Goal: Task Accomplishment & Management: Manage account settings

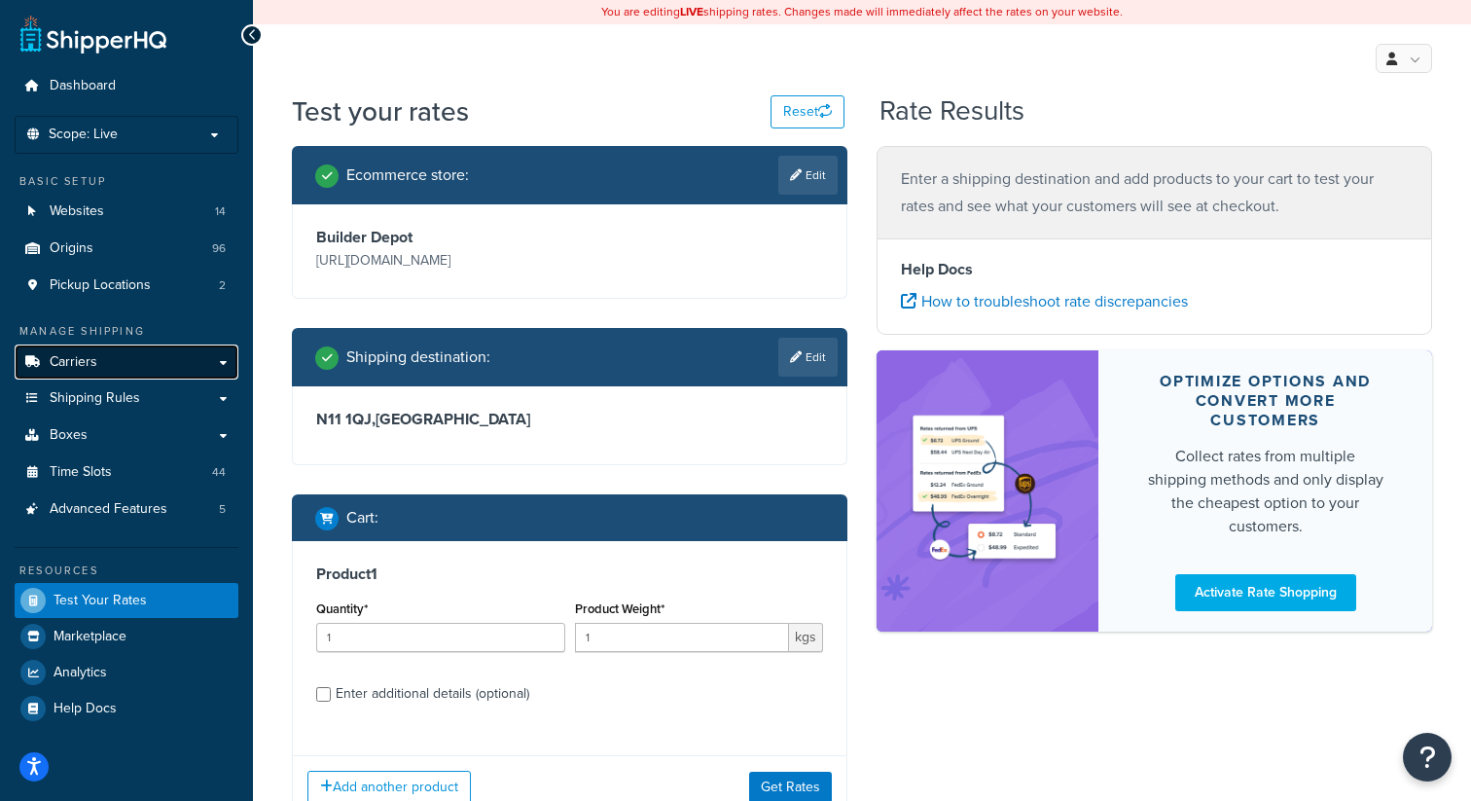
click at [90, 368] on span "Carriers" at bounding box center [74, 362] width 48 height 17
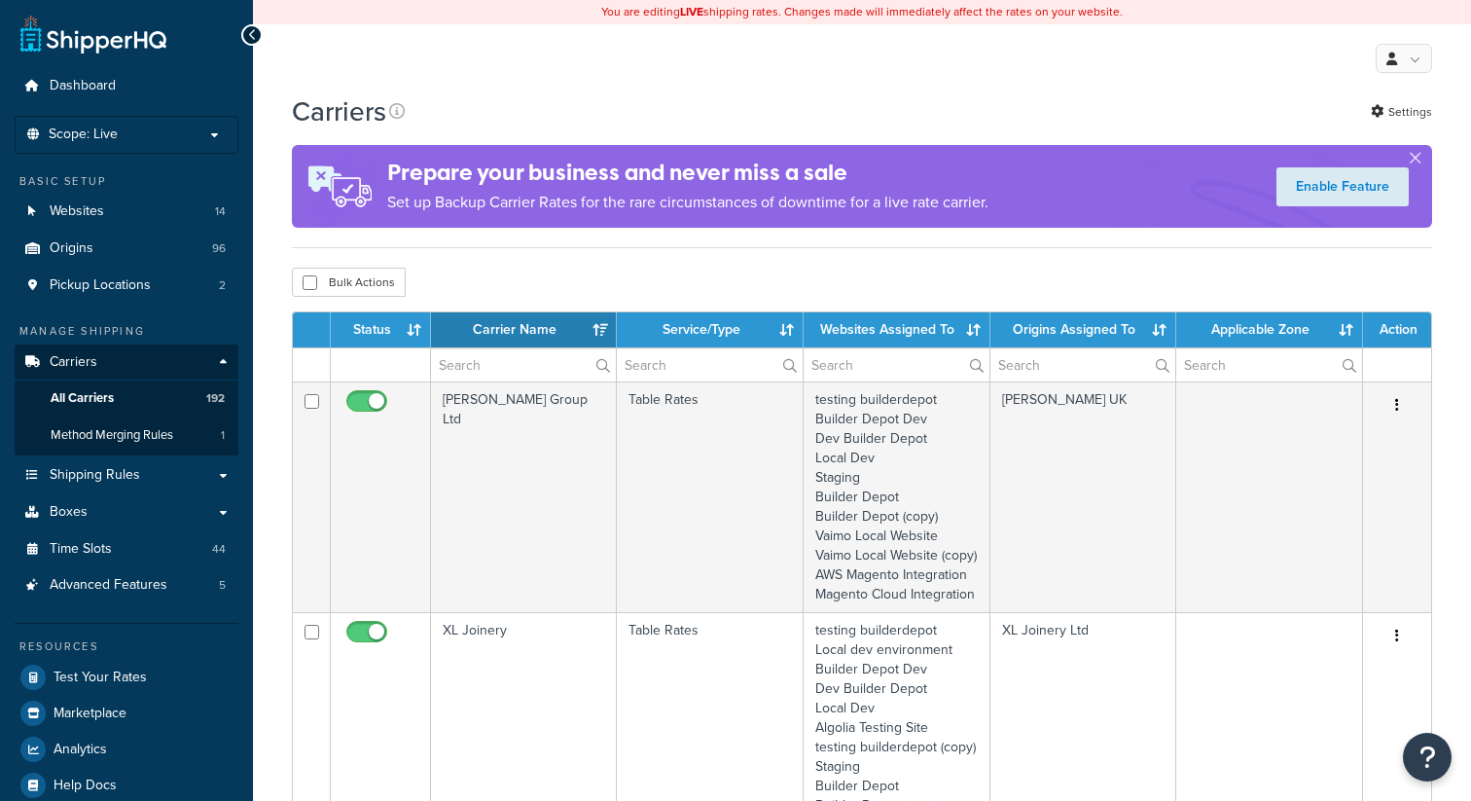
select select "15"
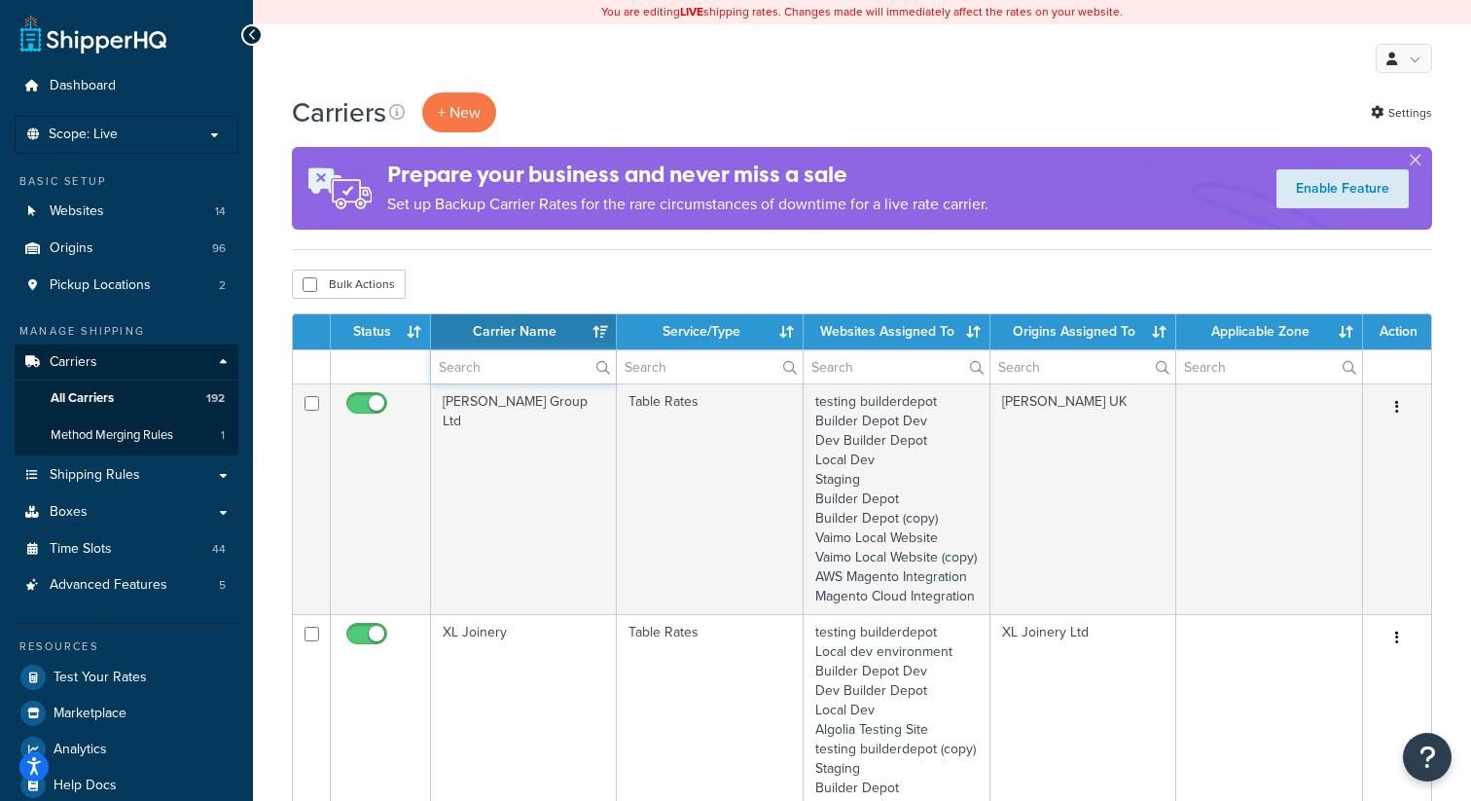
click at [482, 378] on input "text" at bounding box center [523, 366] width 185 height 33
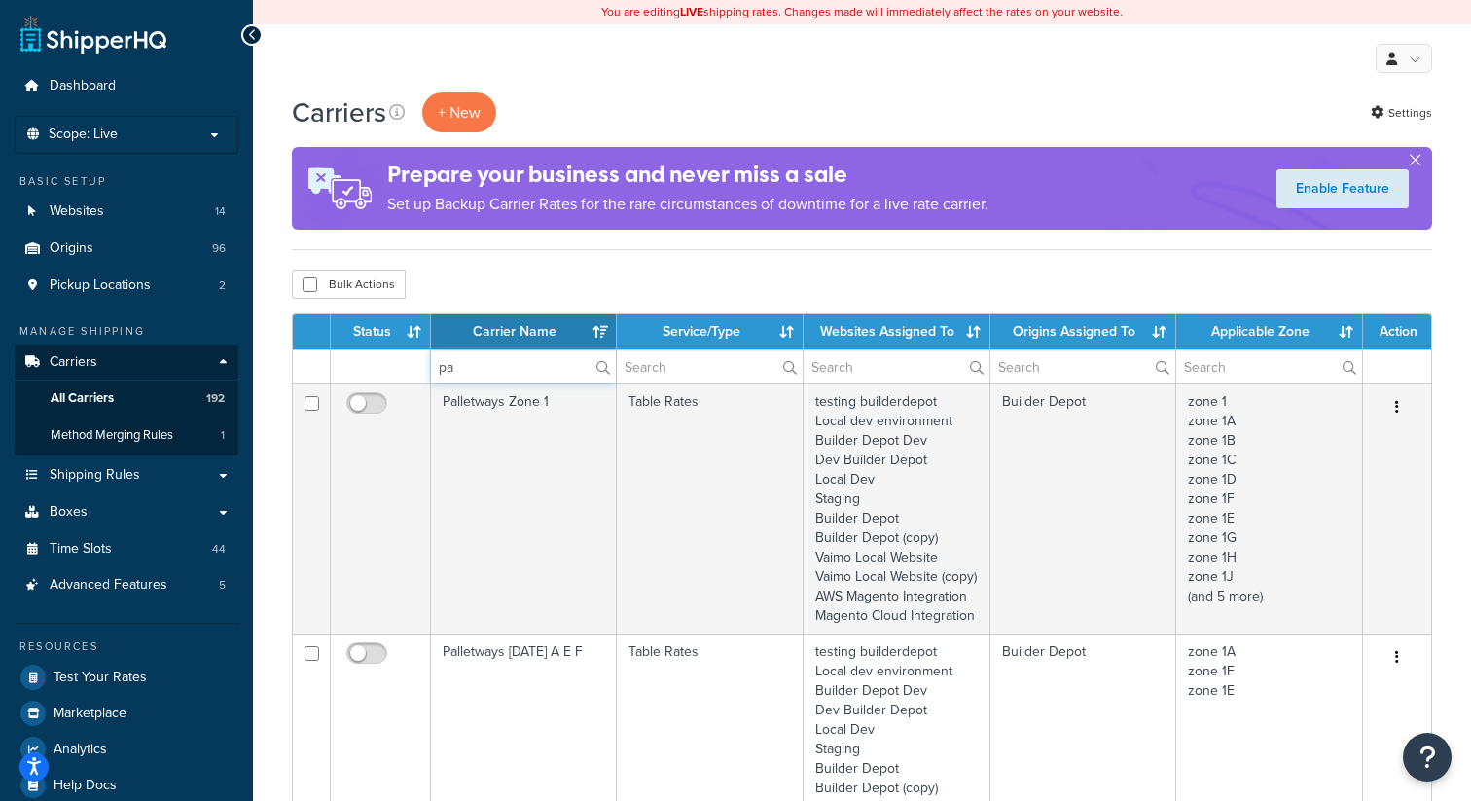
type input "p"
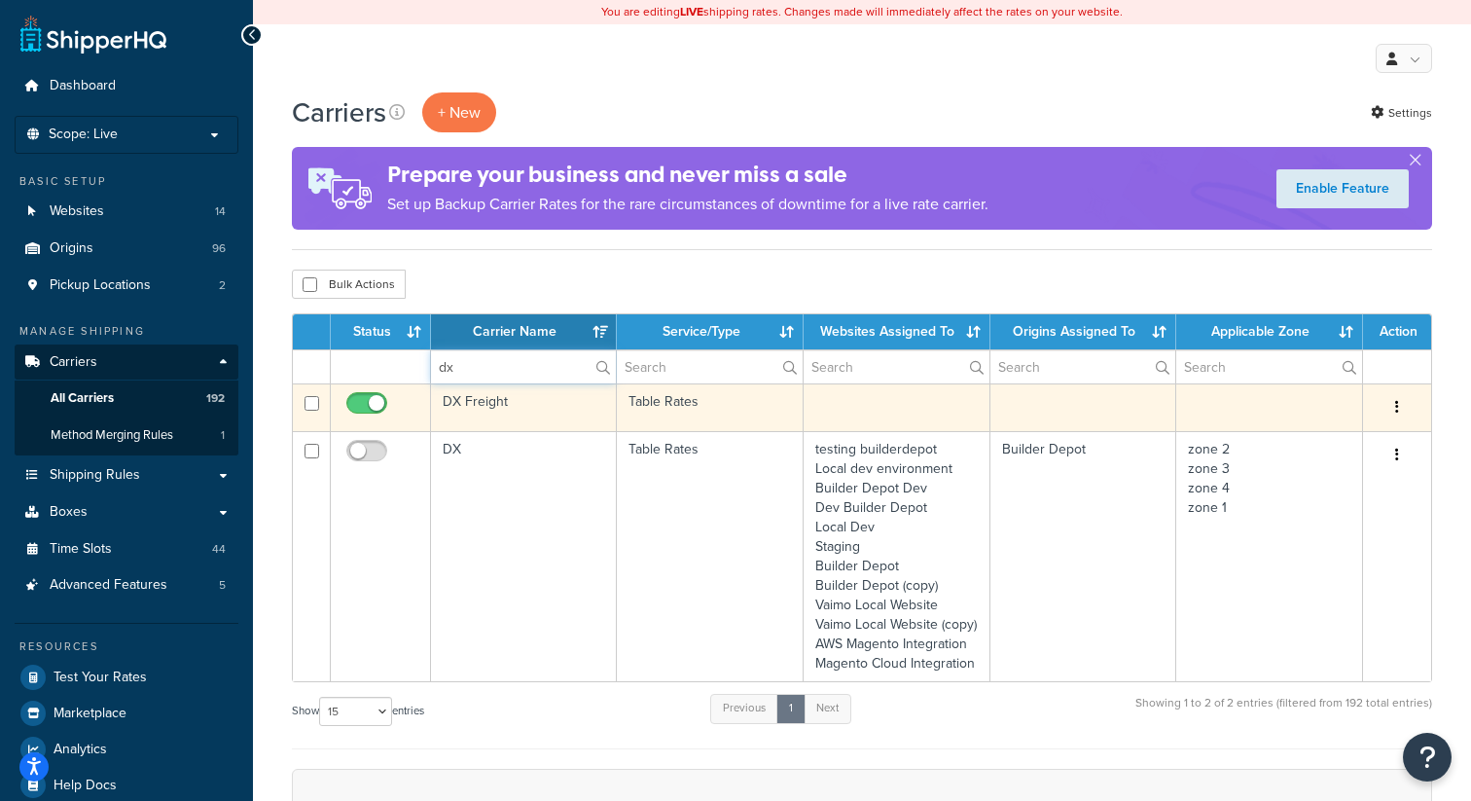
type input "dx"
click at [1405, 404] on button "button" at bounding box center [1397, 407] width 27 height 31
click at [1306, 439] on link "Edit" at bounding box center [1319, 448] width 154 height 40
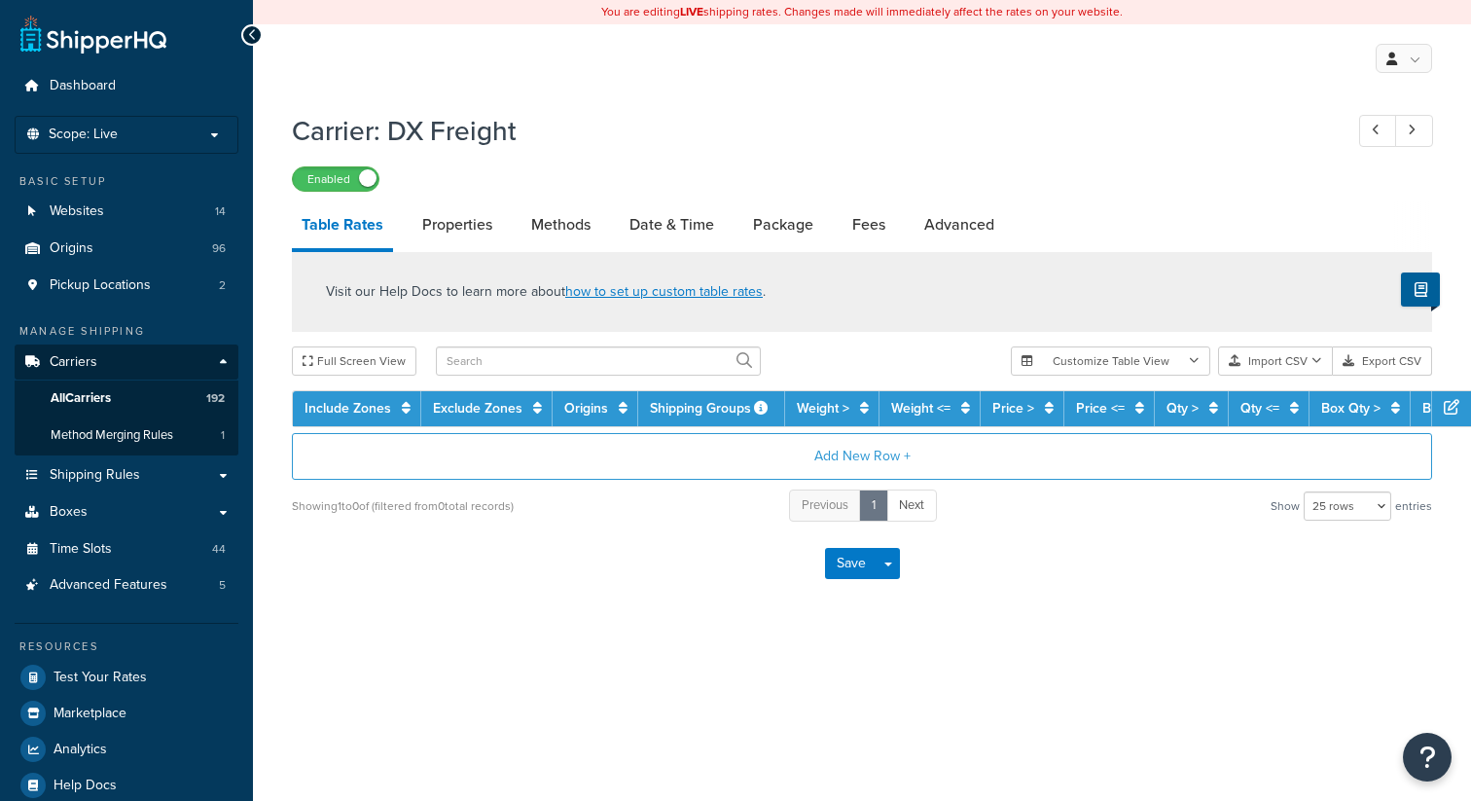
select select "25"
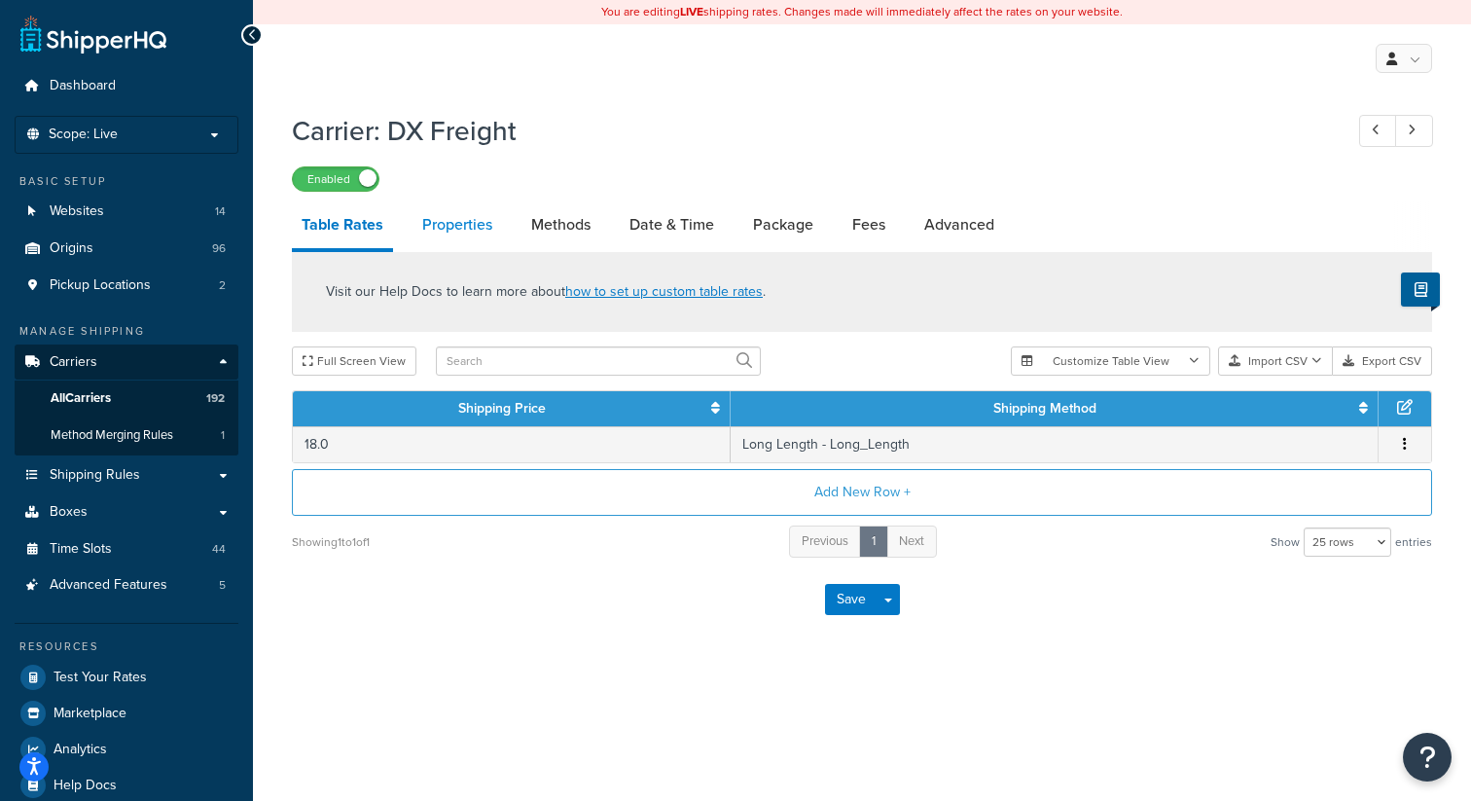
click at [465, 231] on link "Properties" at bounding box center [458, 224] width 90 height 47
select select "HIGHEST"
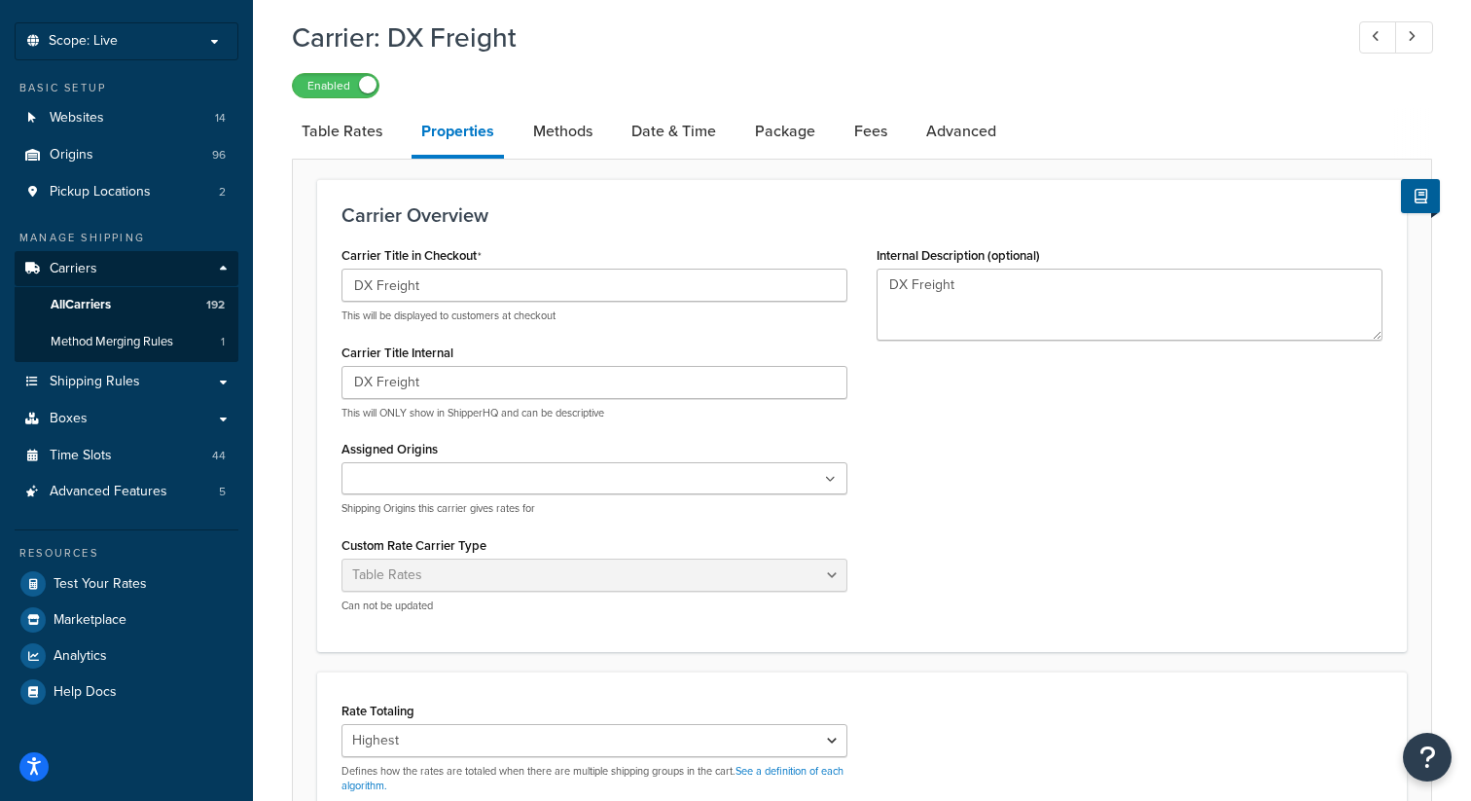
scroll to position [94, 0]
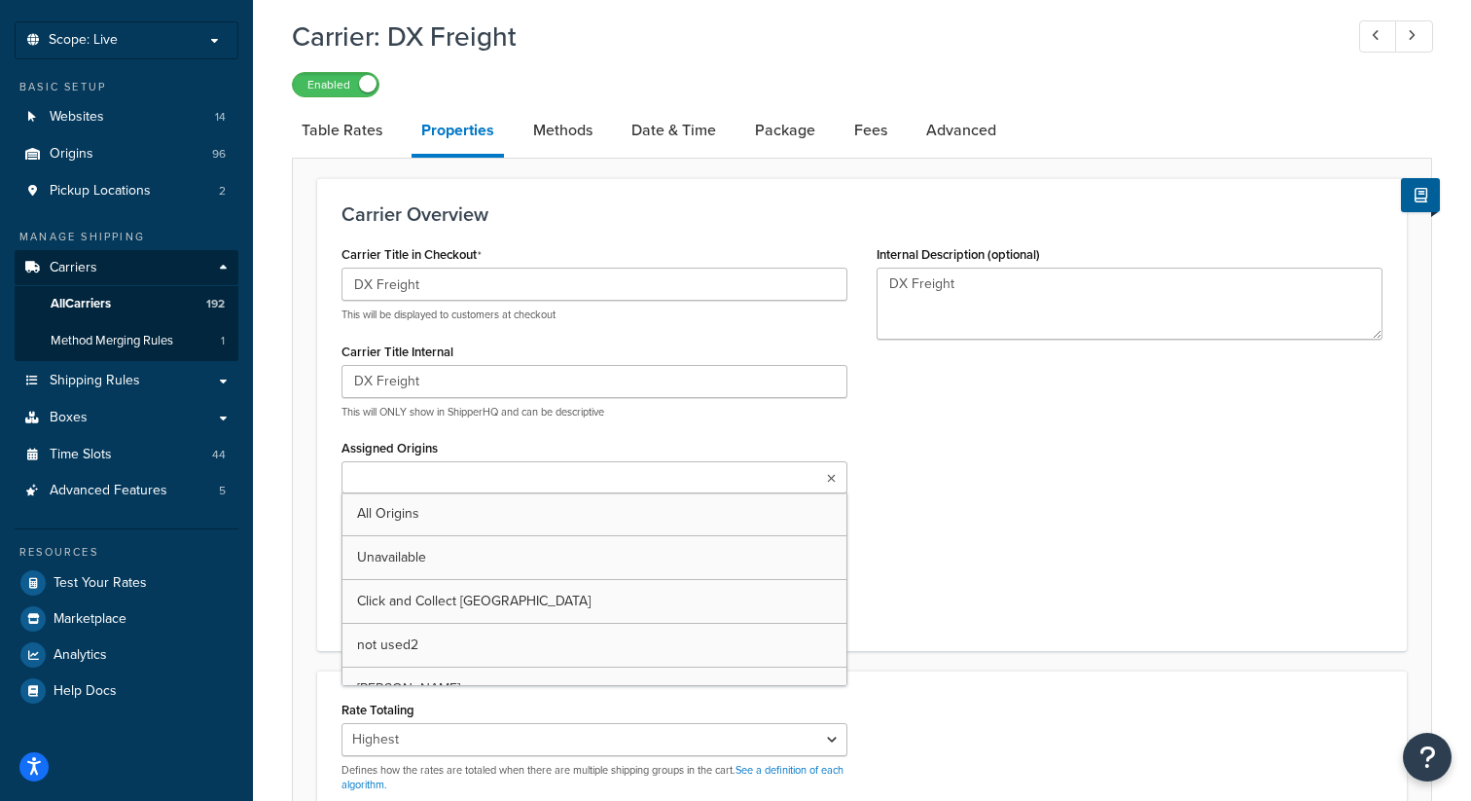
click at [656, 484] on ul at bounding box center [595, 477] width 506 height 32
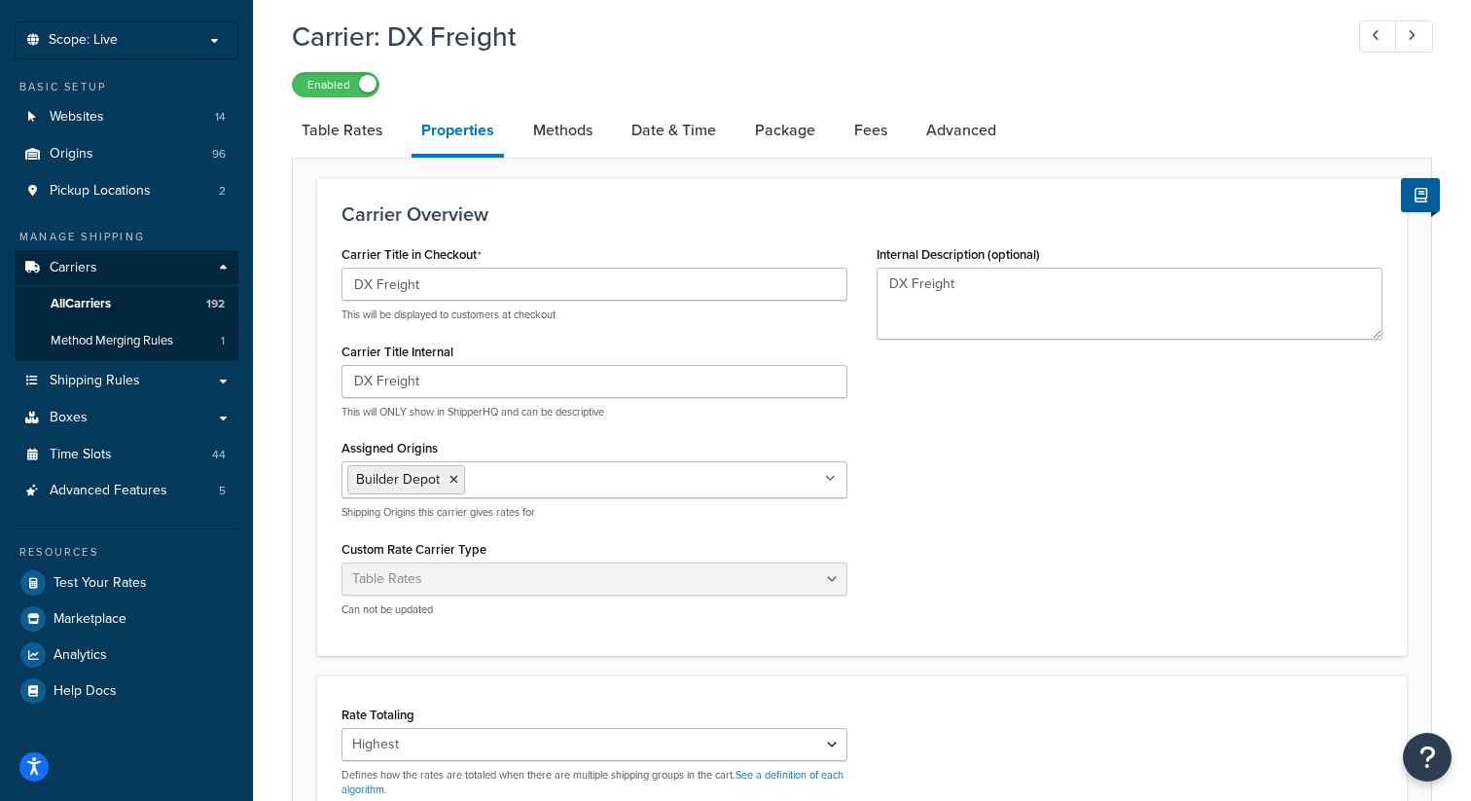
click at [1150, 528] on div "Carrier Title in Checkout DX Freight This will be displayed to customers at che…" at bounding box center [862, 435] width 1070 height 391
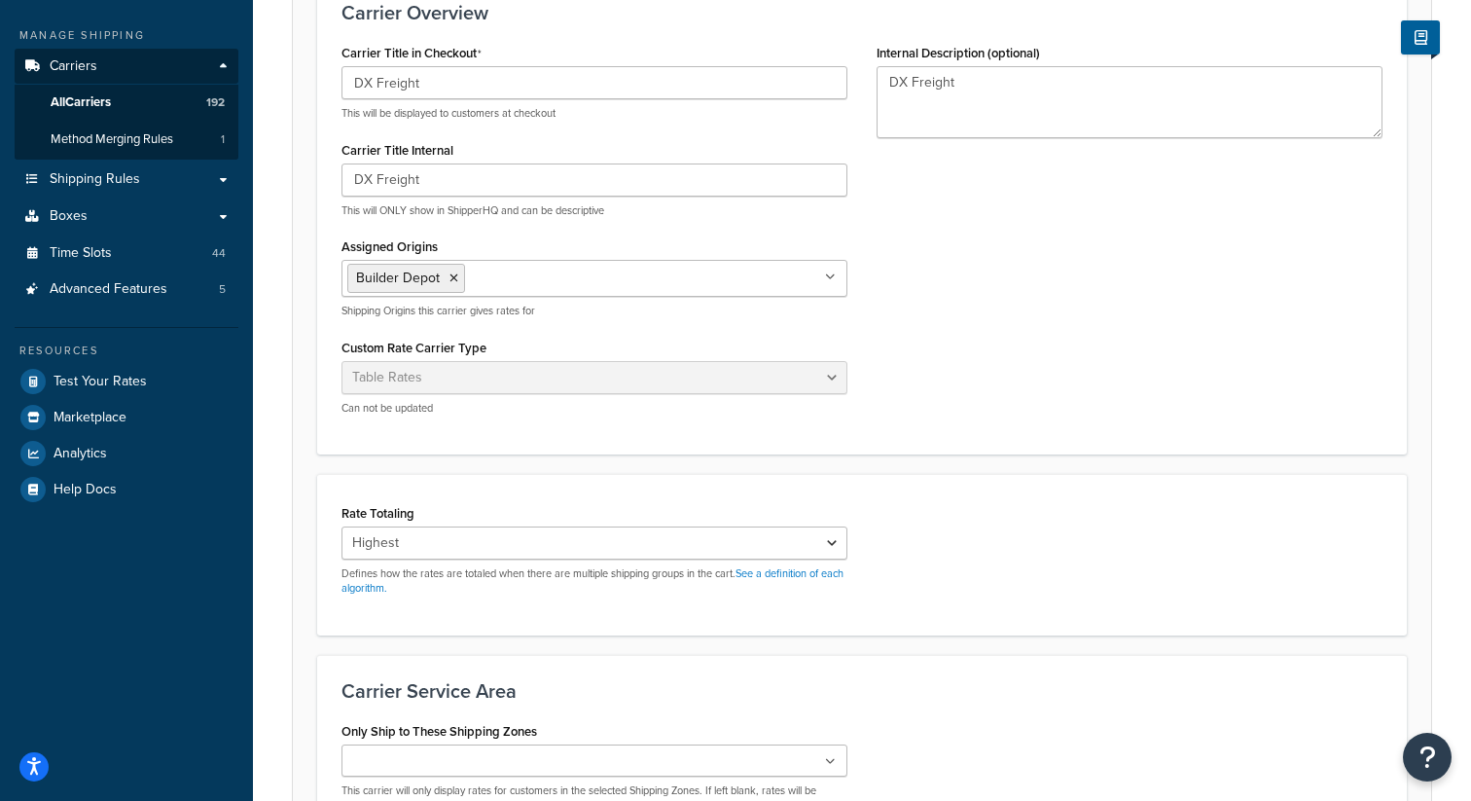
scroll to position [526, 0]
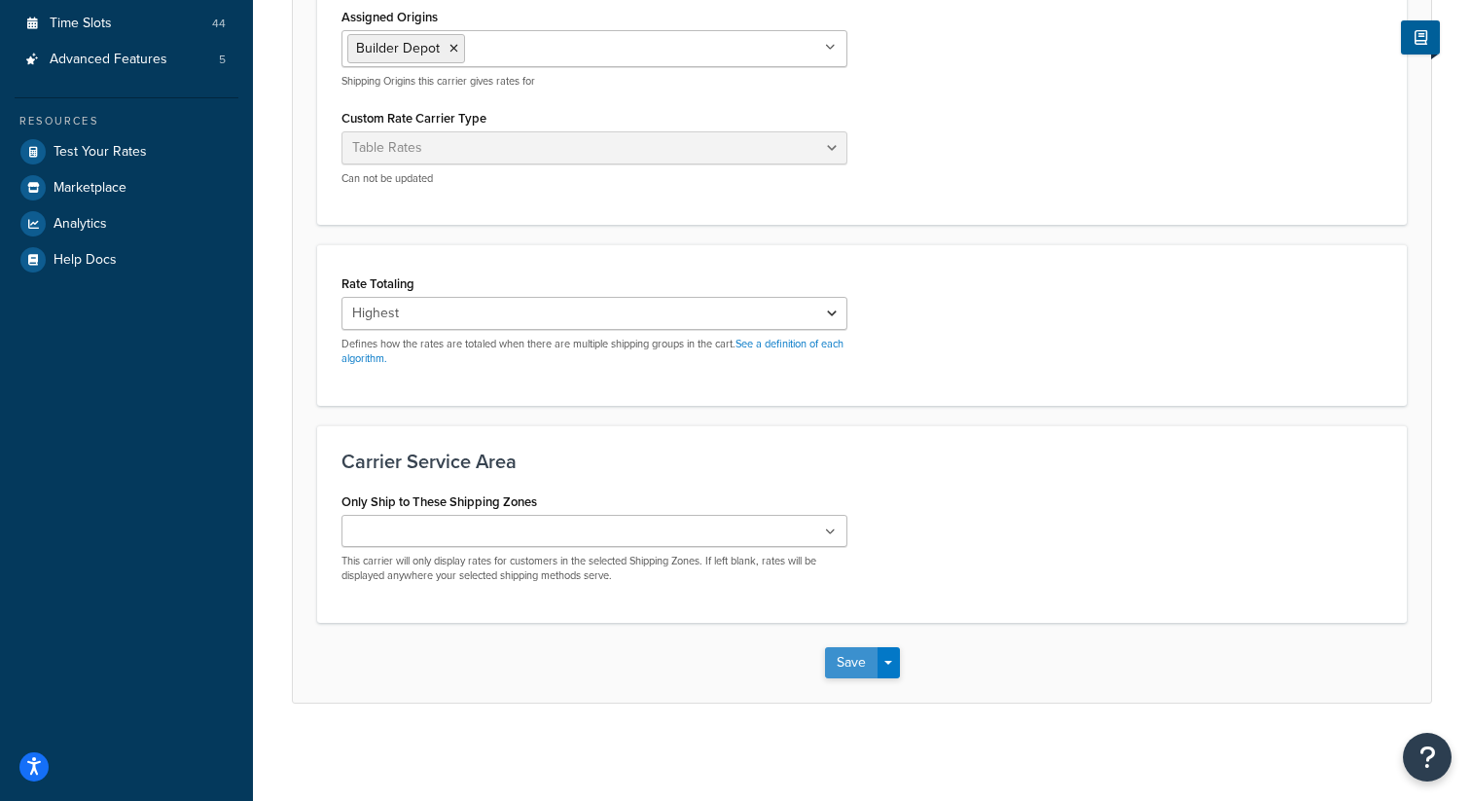
click at [847, 662] on button "Save" at bounding box center [851, 662] width 53 height 31
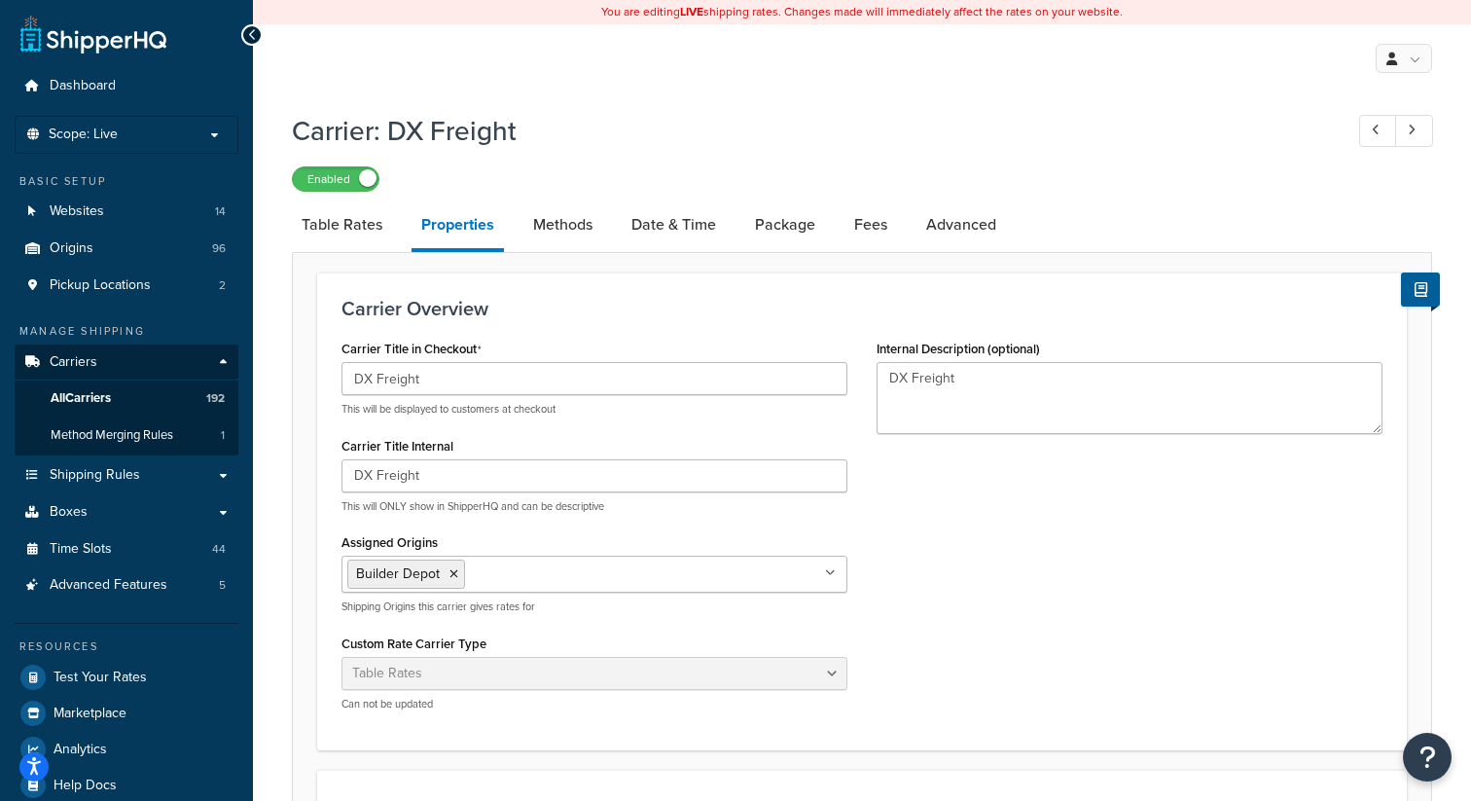
select select "25"
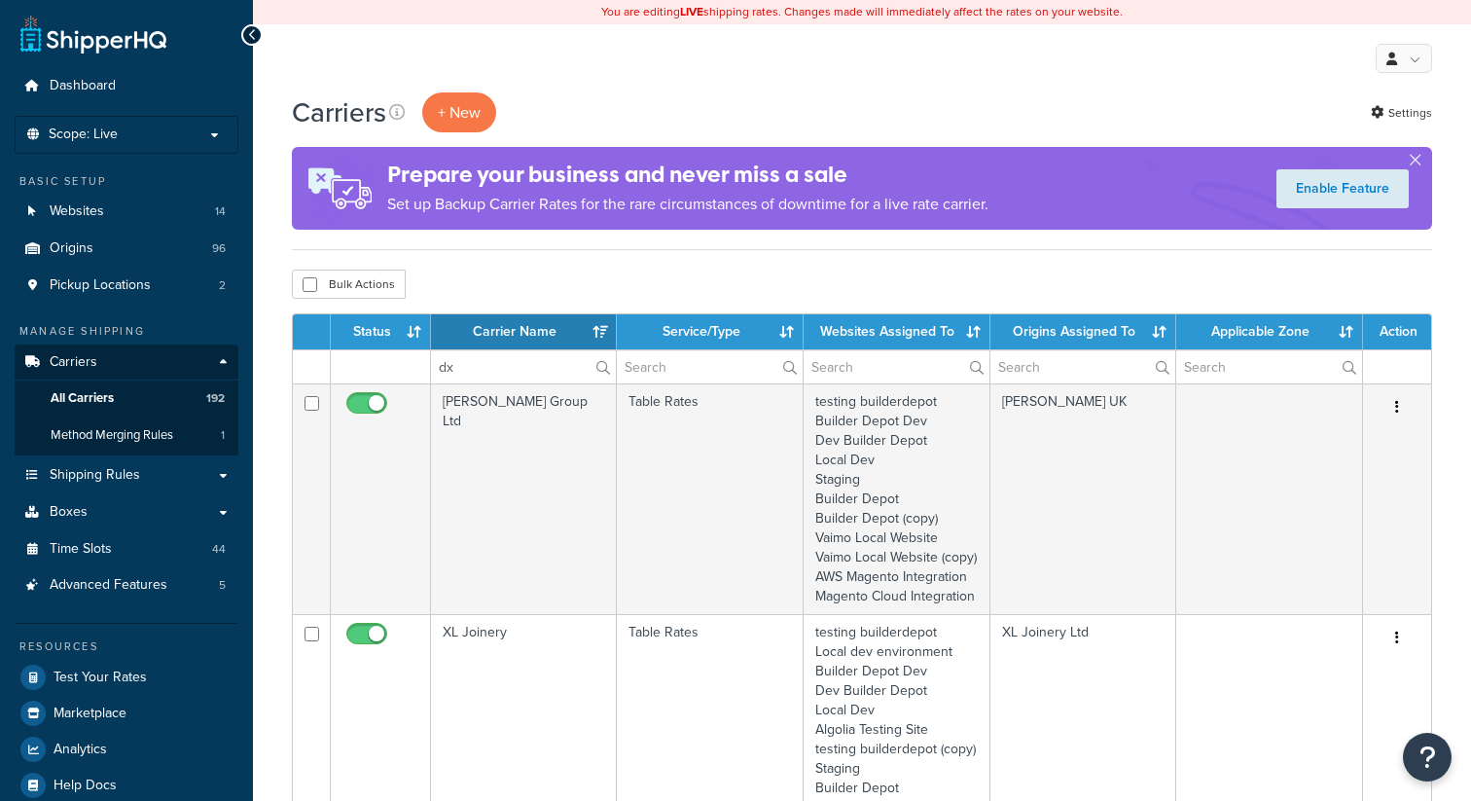
select select "15"
click at [483, 370] on input "dx" at bounding box center [523, 366] width 185 height 33
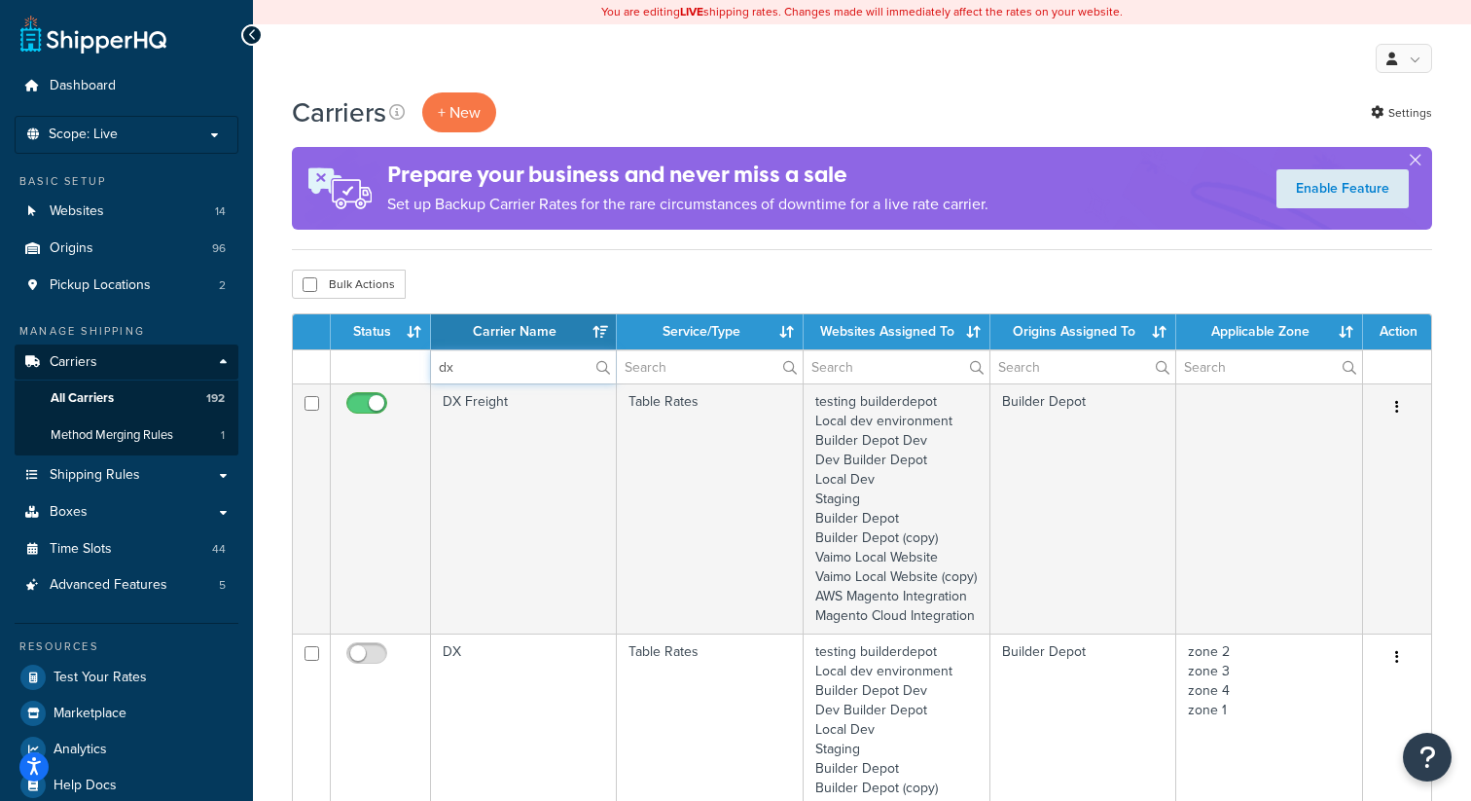
click at [490, 368] on input "dx" at bounding box center [523, 366] width 185 height 33
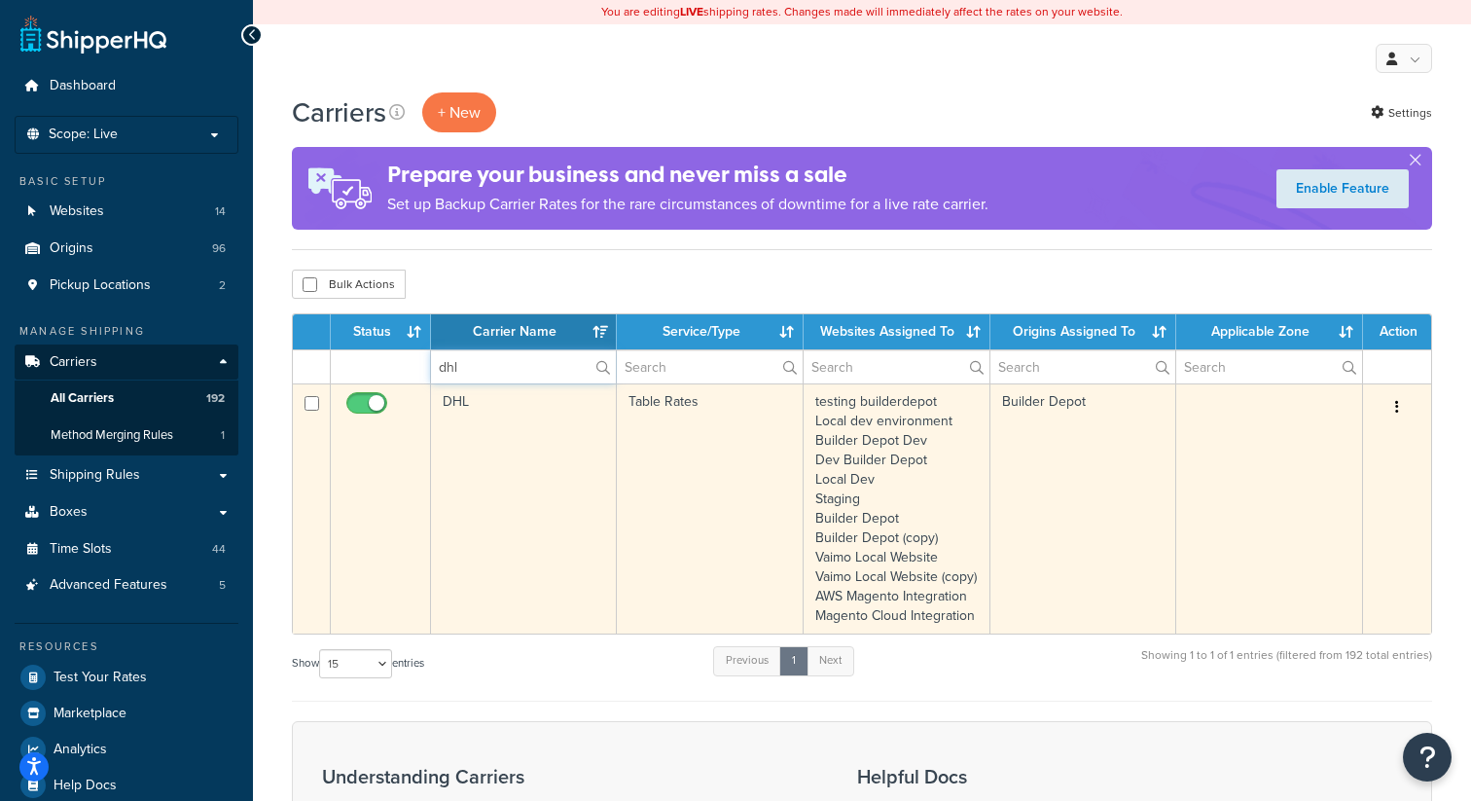
type input "dhl"
click at [1403, 412] on button "button" at bounding box center [1397, 407] width 27 height 31
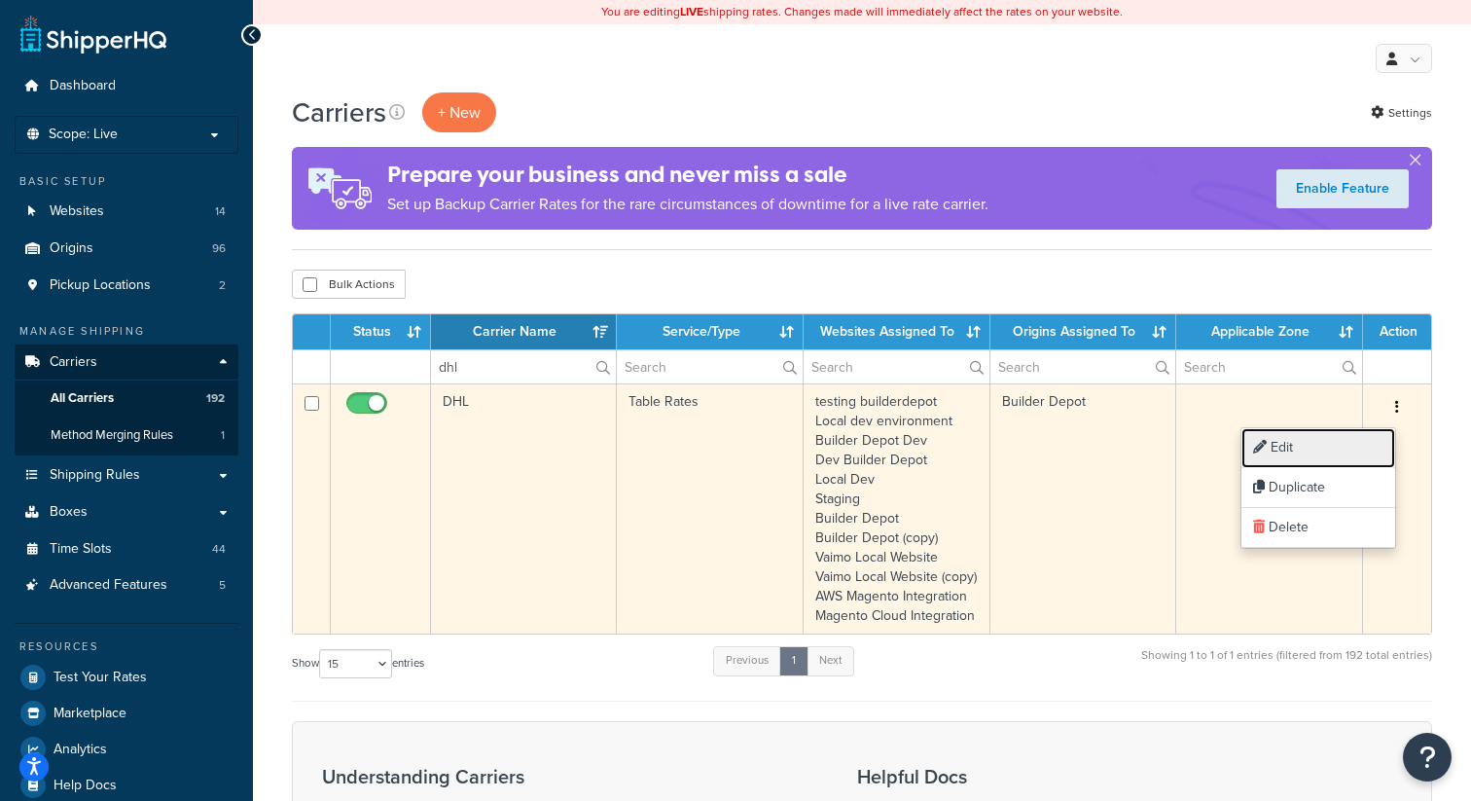
click at [1316, 446] on link "Edit" at bounding box center [1319, 448] width 154 height 40
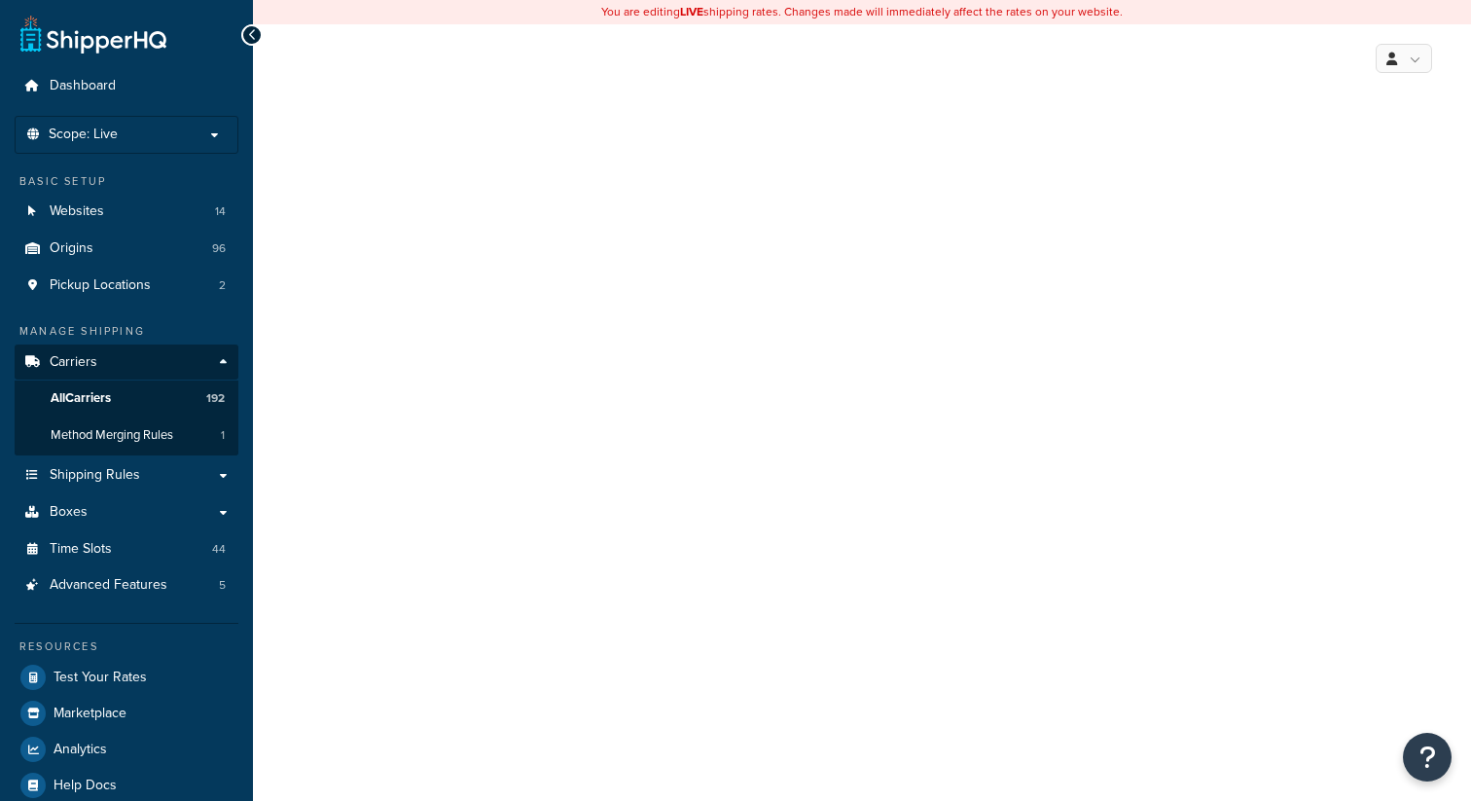
select select "25"
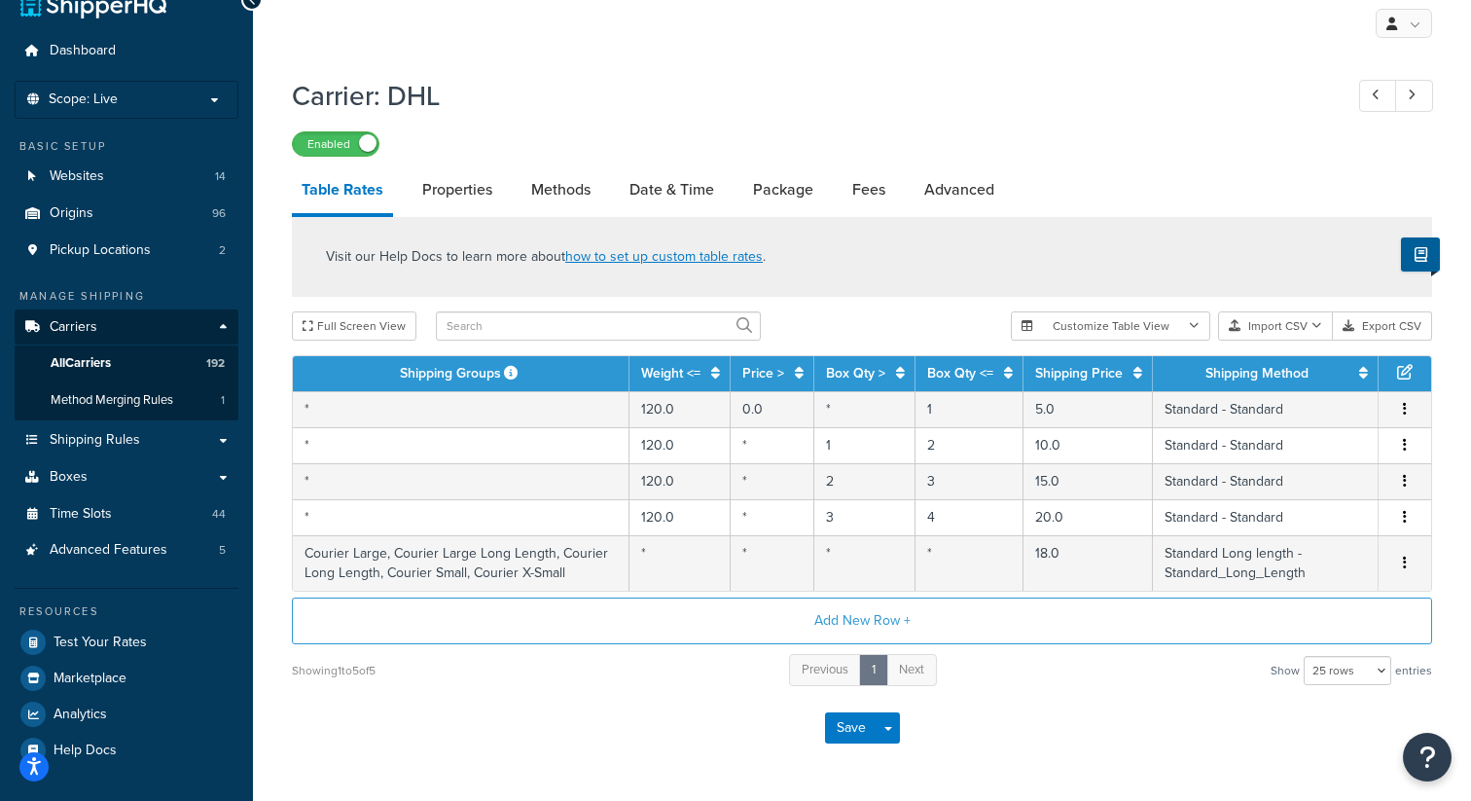
scroll to position [45, 0]
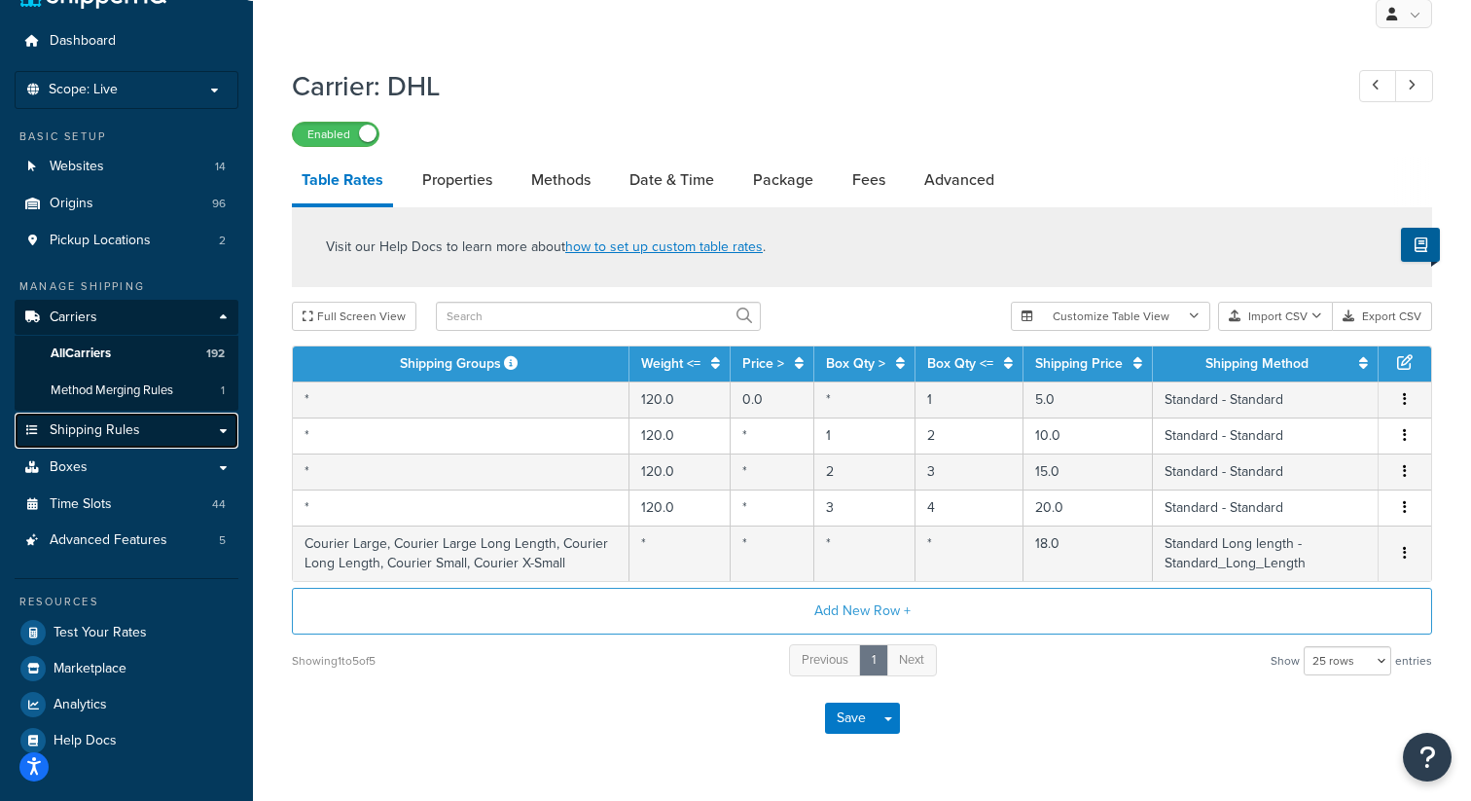
click at [111, 433] on span "Shipping Rules" at bounding box center [95, 430] width 90 height 17
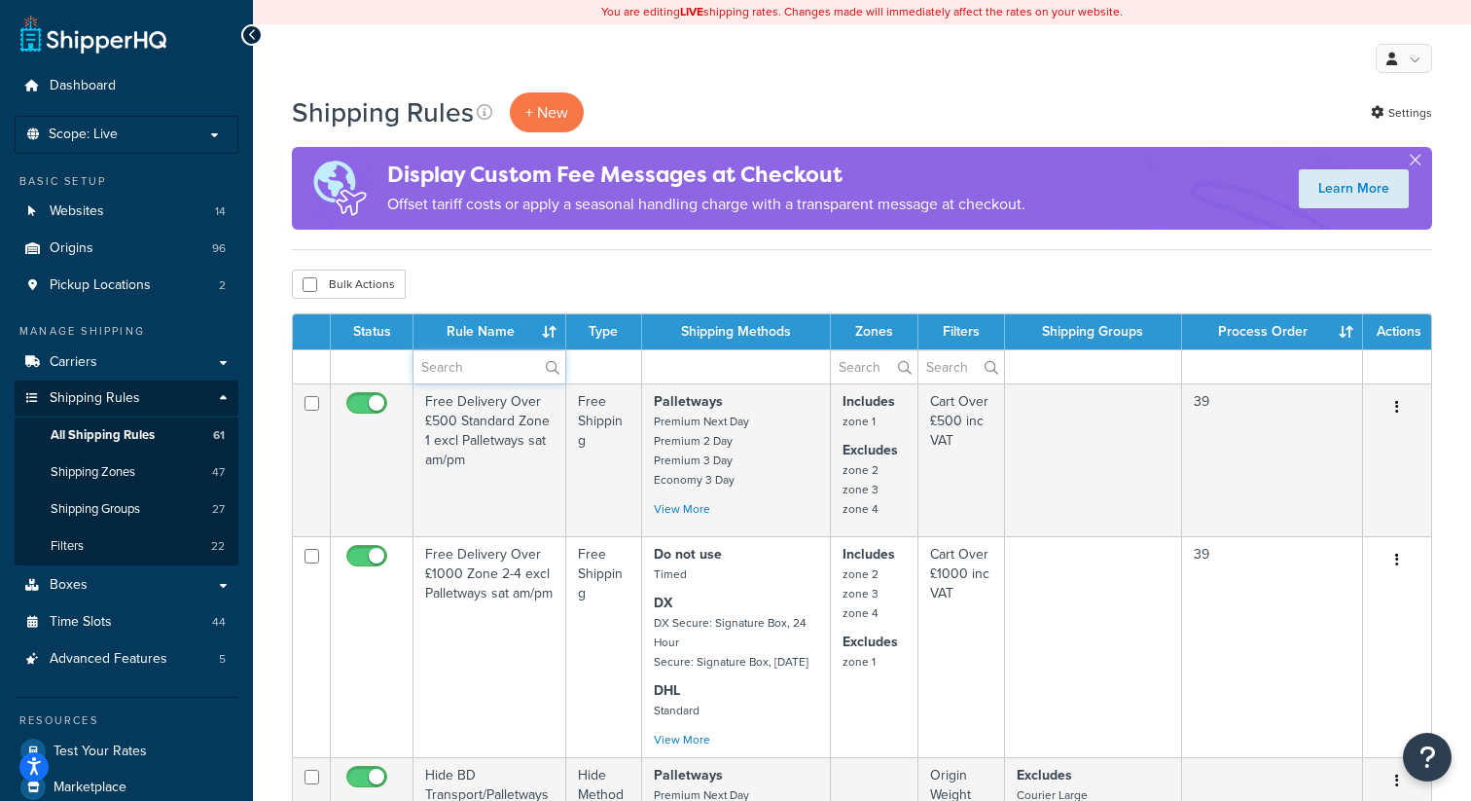
click at [469, 367] on input "text" at bounding box center [490, 366] width 152 height 33
type input "long"
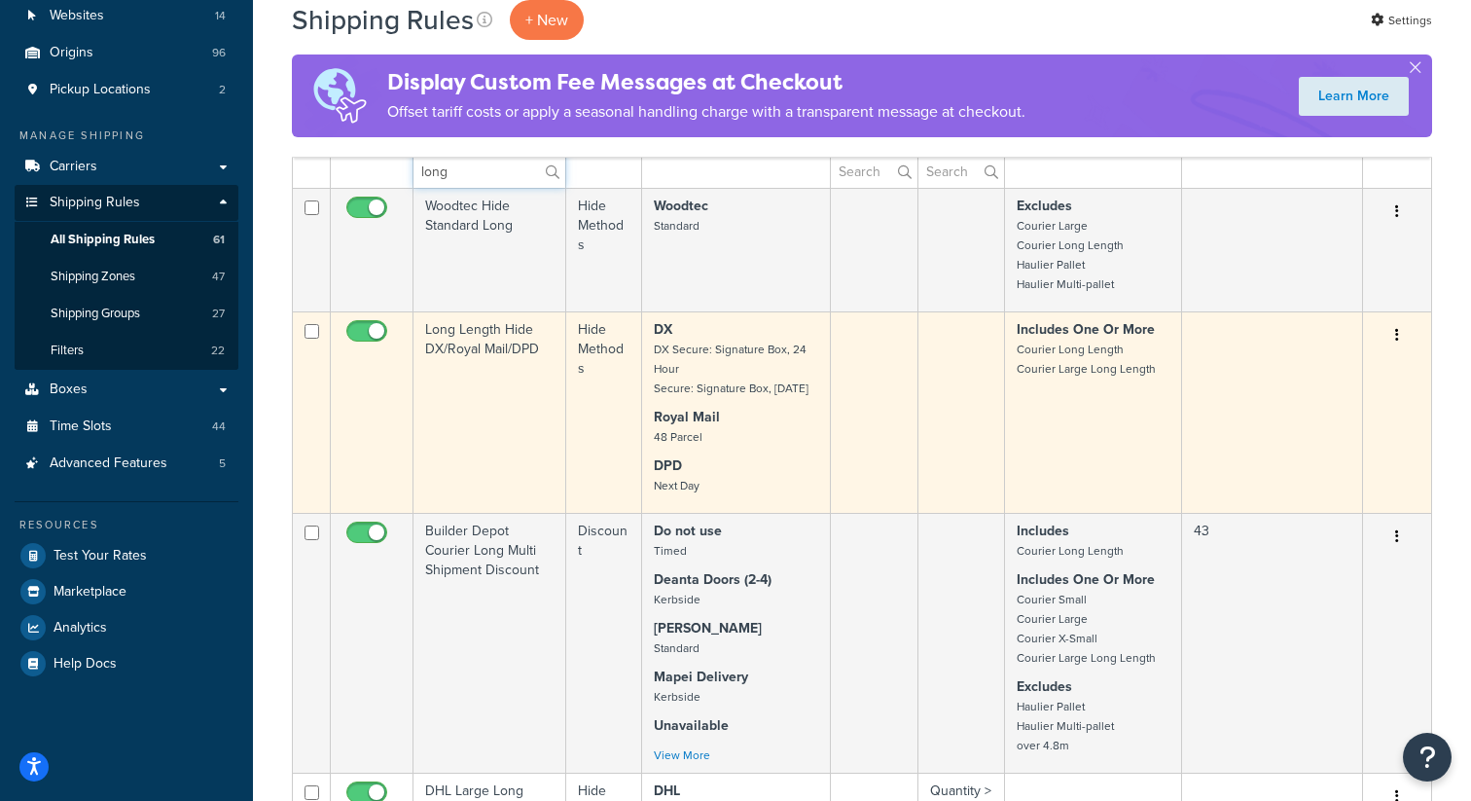
scroll to position [200, 0]
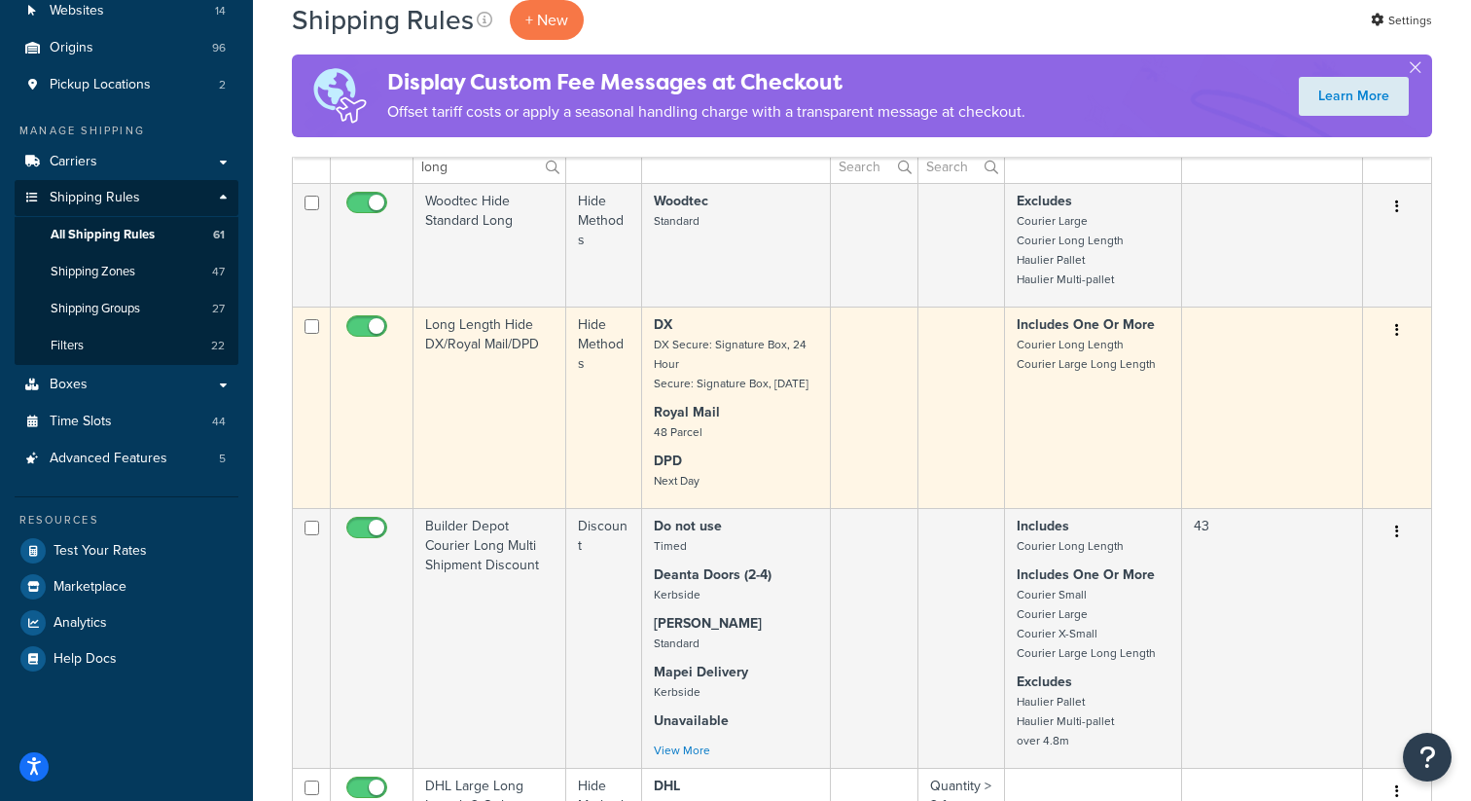
click at [1398, 326] on button "button" at bounding box center [1397, 330] width 27 height 31
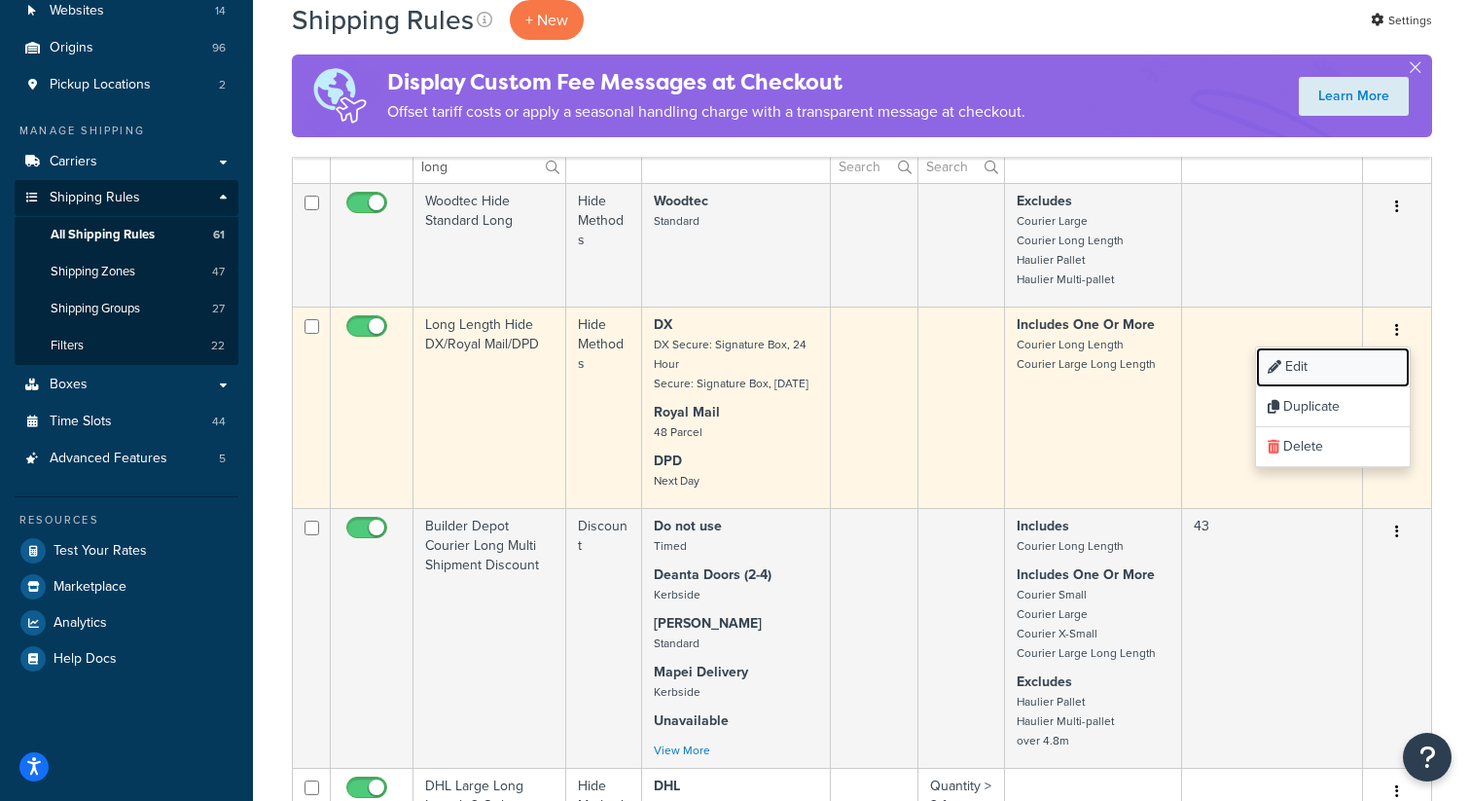
click at [1332, 378] on link "Edit" at bounding box center [1333, 367] width 154 height 40
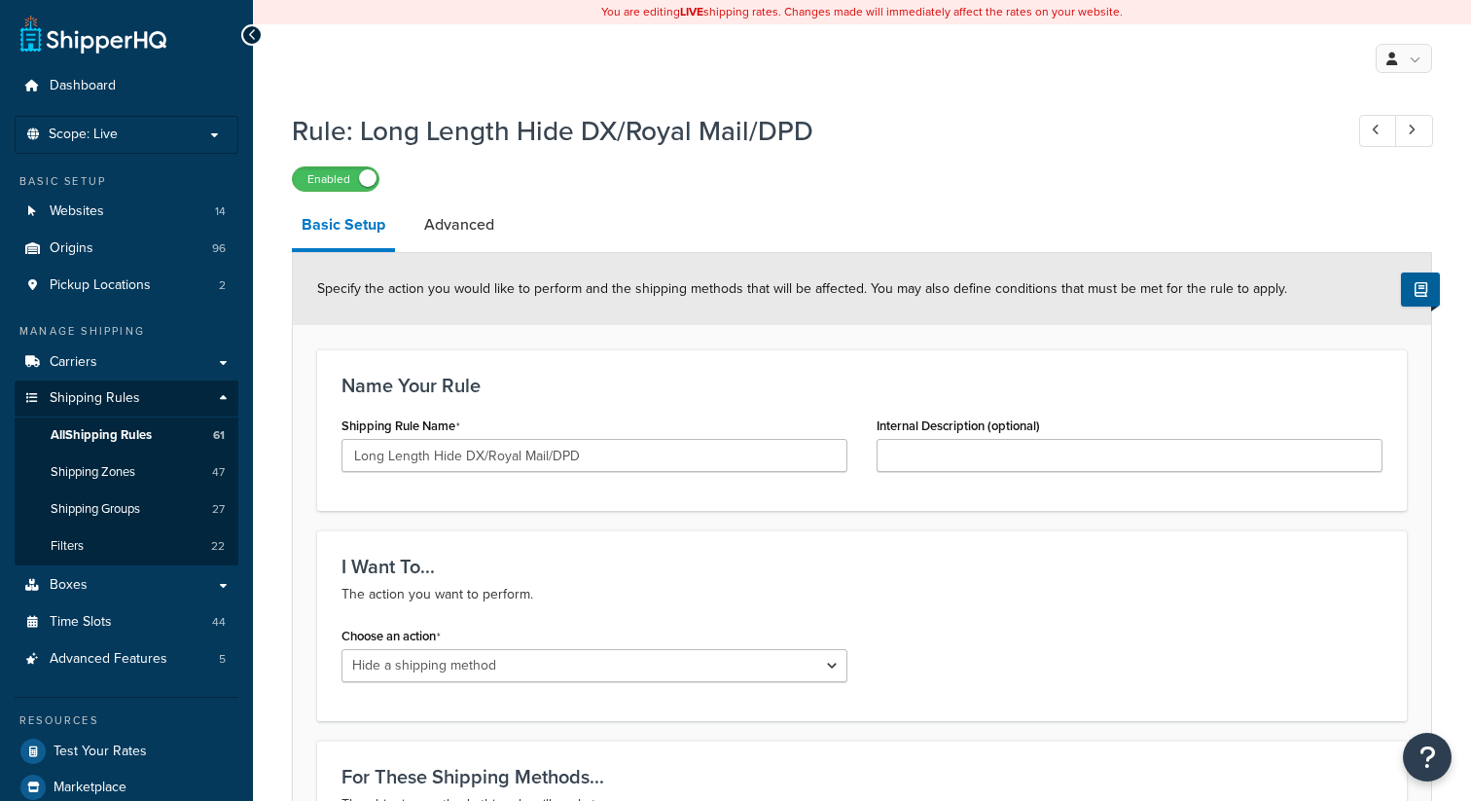
select select "HIDE"
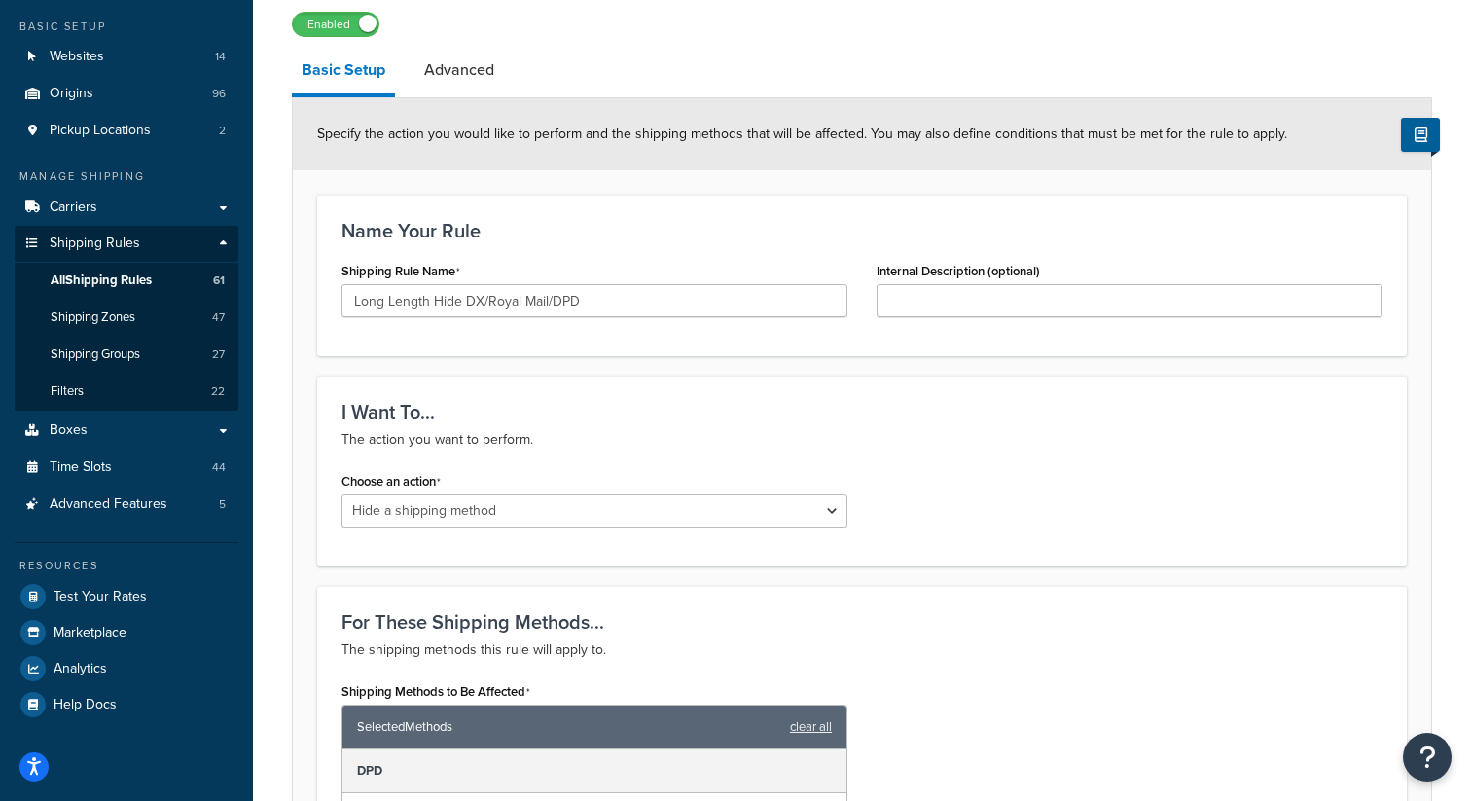
scroll to position [146, 0]
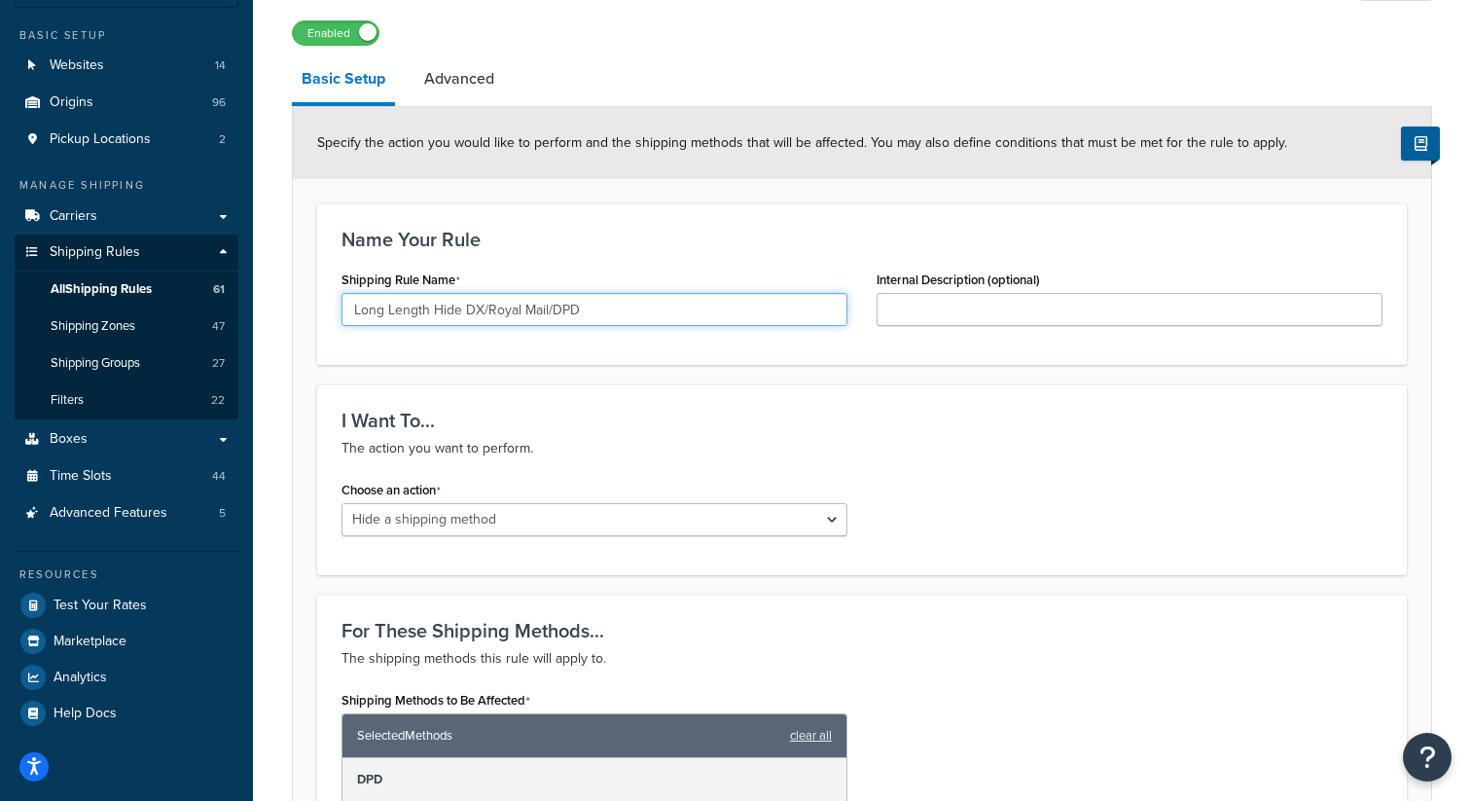
click at [585, 317] on input "Long Length Hide DX/Royal Mail/DPD" at bounding box center [595, 309] width 506 height 33
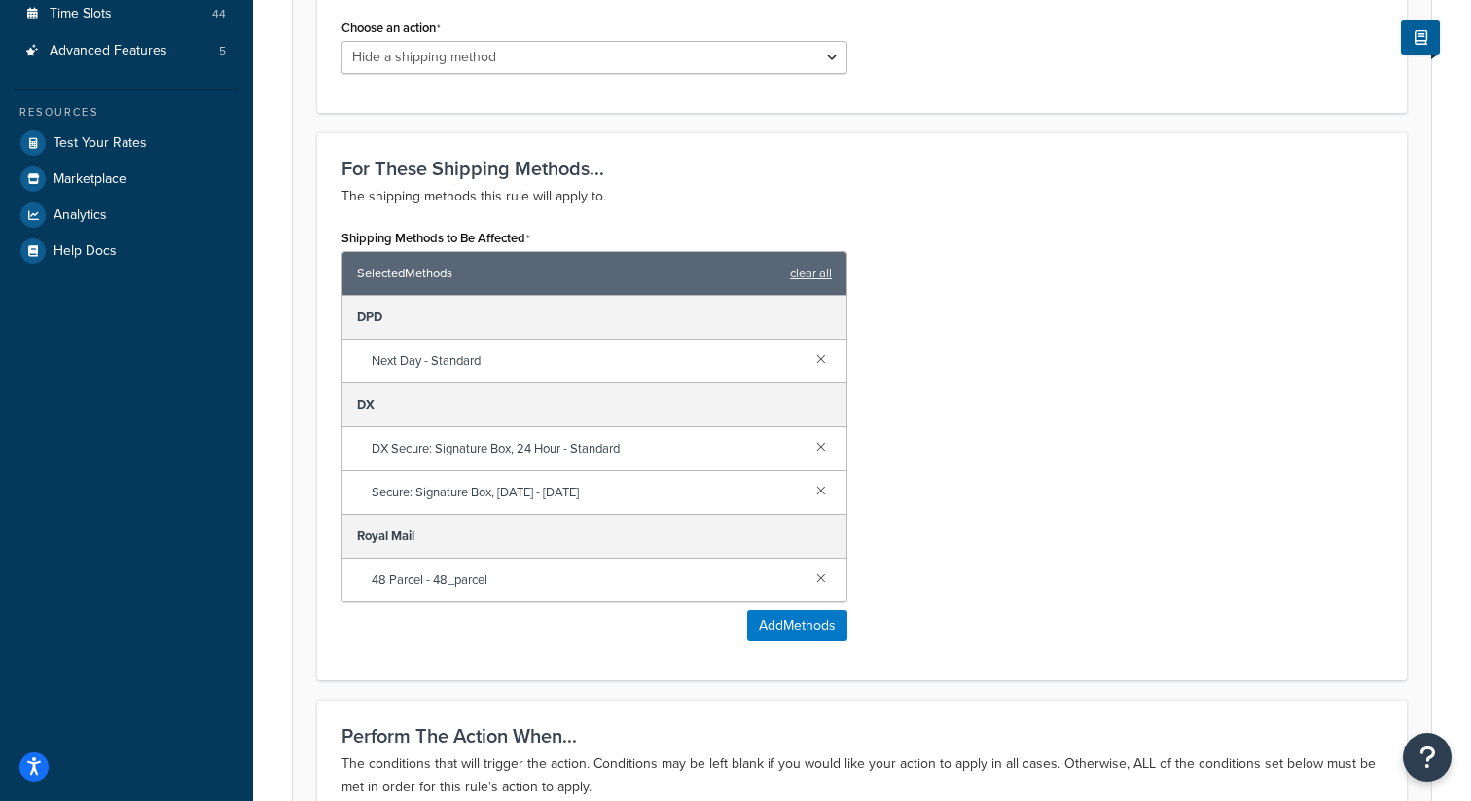
scroll to position [613, 0]
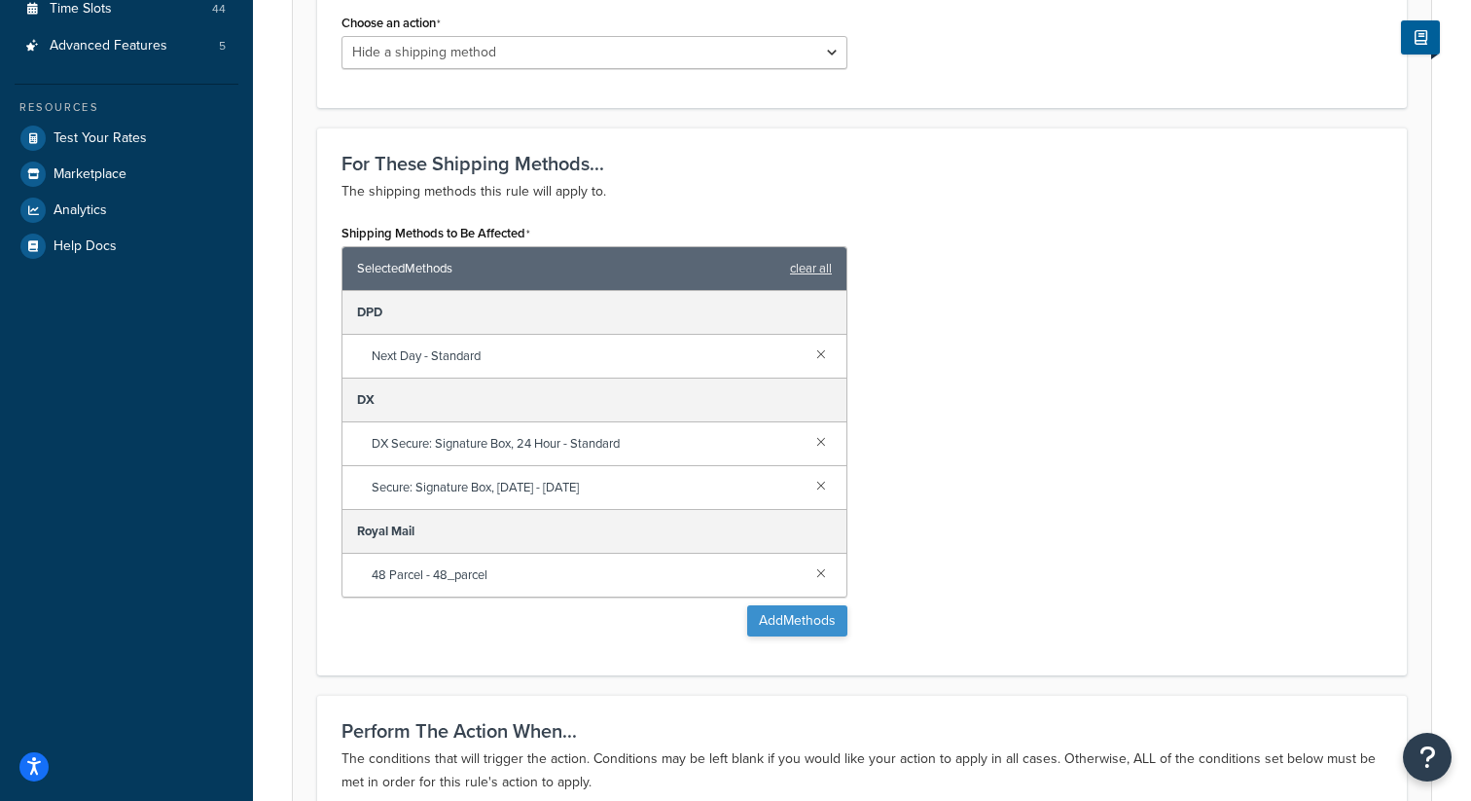
type input "Long Length Hide DX/Royal Mail/DPD/DHL"
click at [809, 619] on button "Add Methods" at bounding box center [797, 620] width 100 height 31
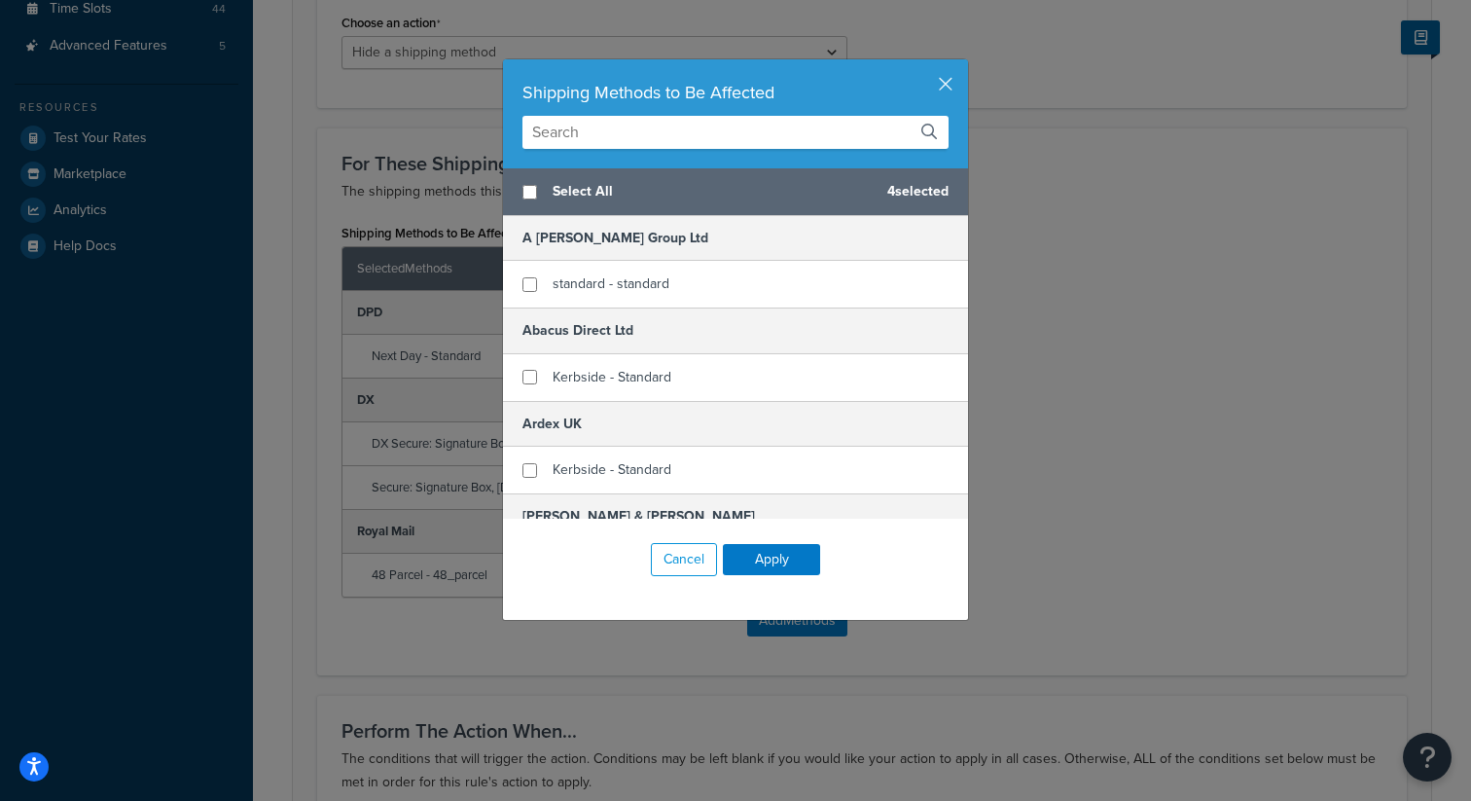
click at [689, 135] on input "text" at bounding box center [735, 132] width 426 height 33
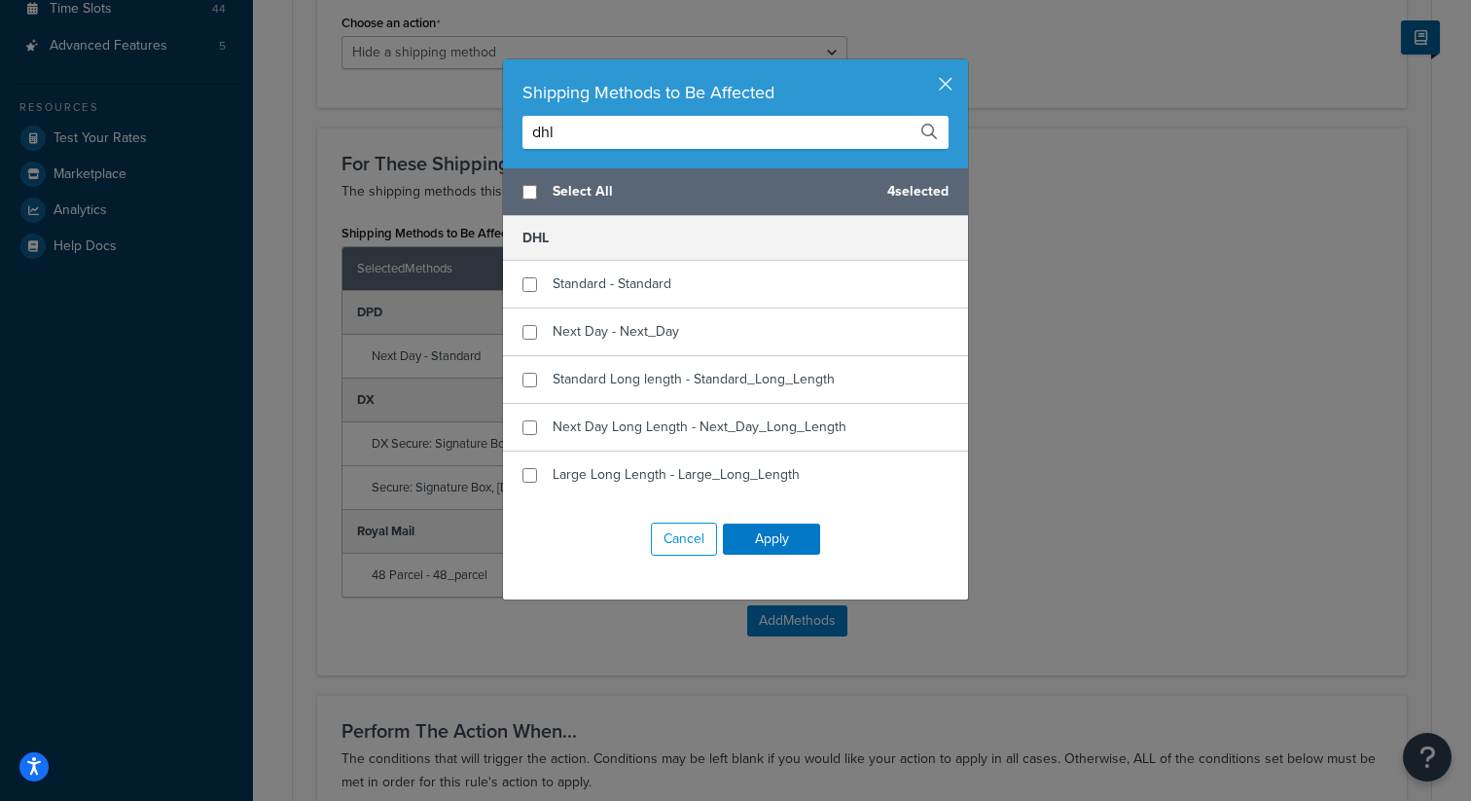
type input "dhl"
click at [528, 194] on input "checkbox" at bounding box center [529, 192] width 15 height 15
checkbox input "true"
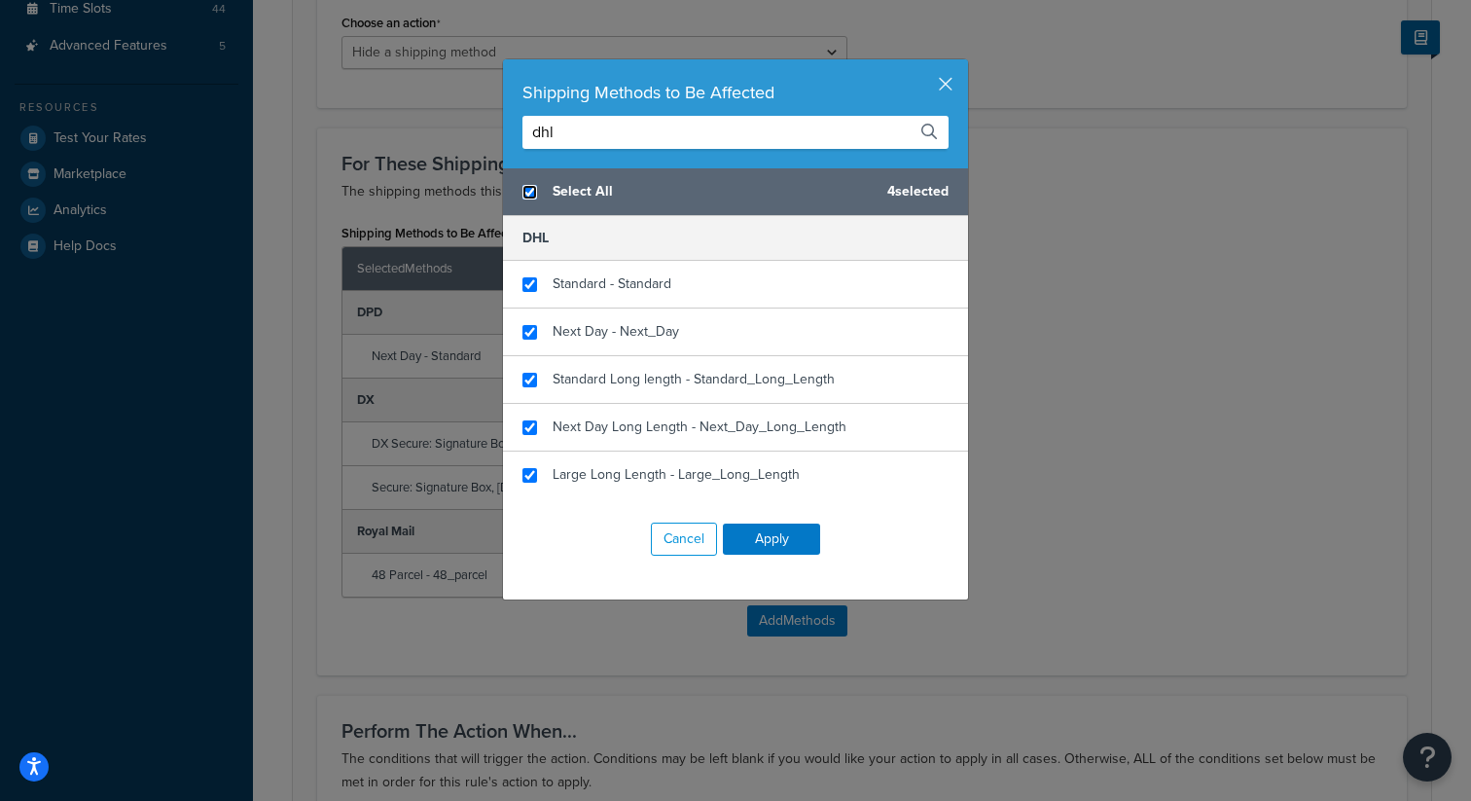
checkbox input "true"
click at [780, 537] on button "Apply" at bounding box center [771, 538] width 97 height 31
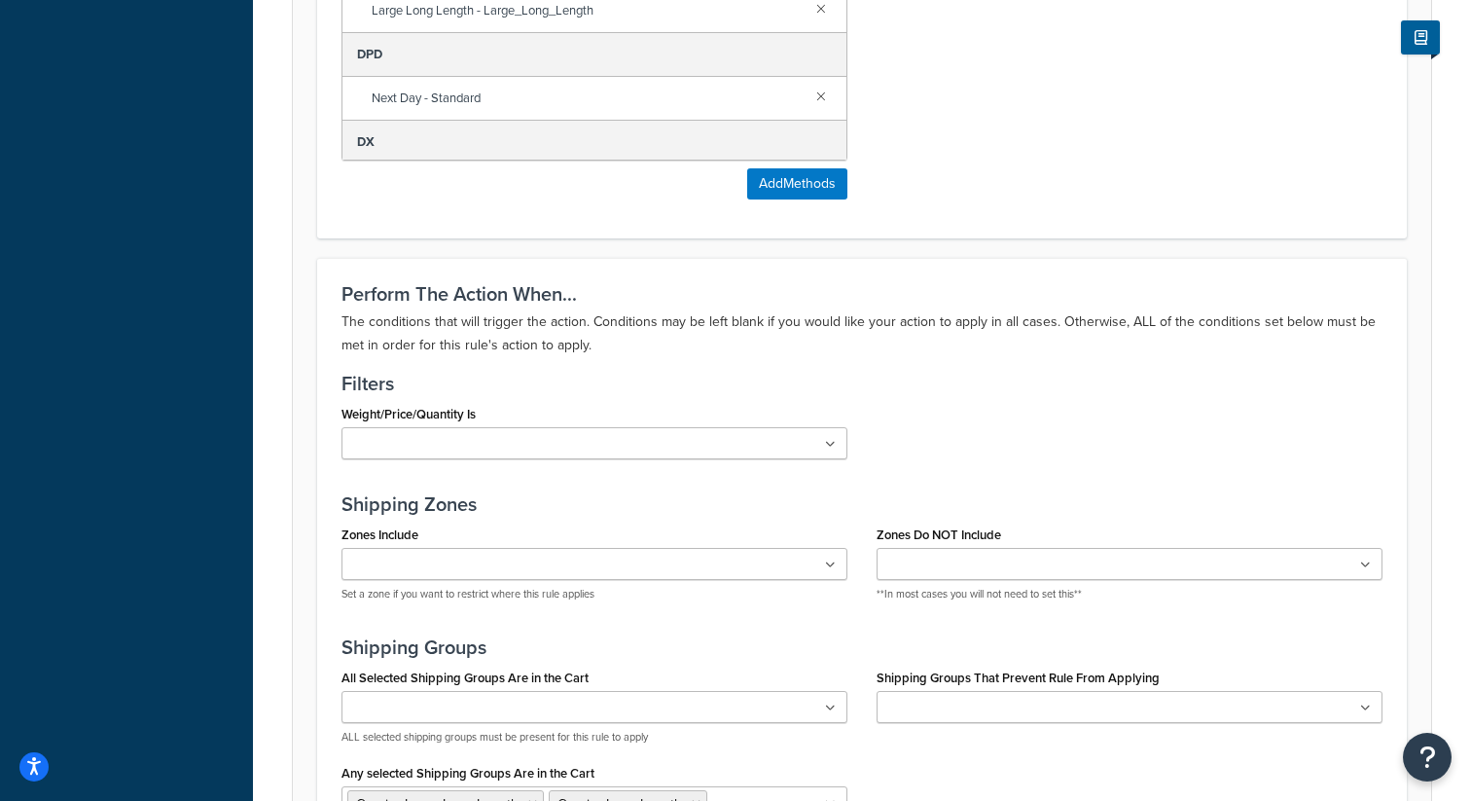
scroll to position [1447, 0]
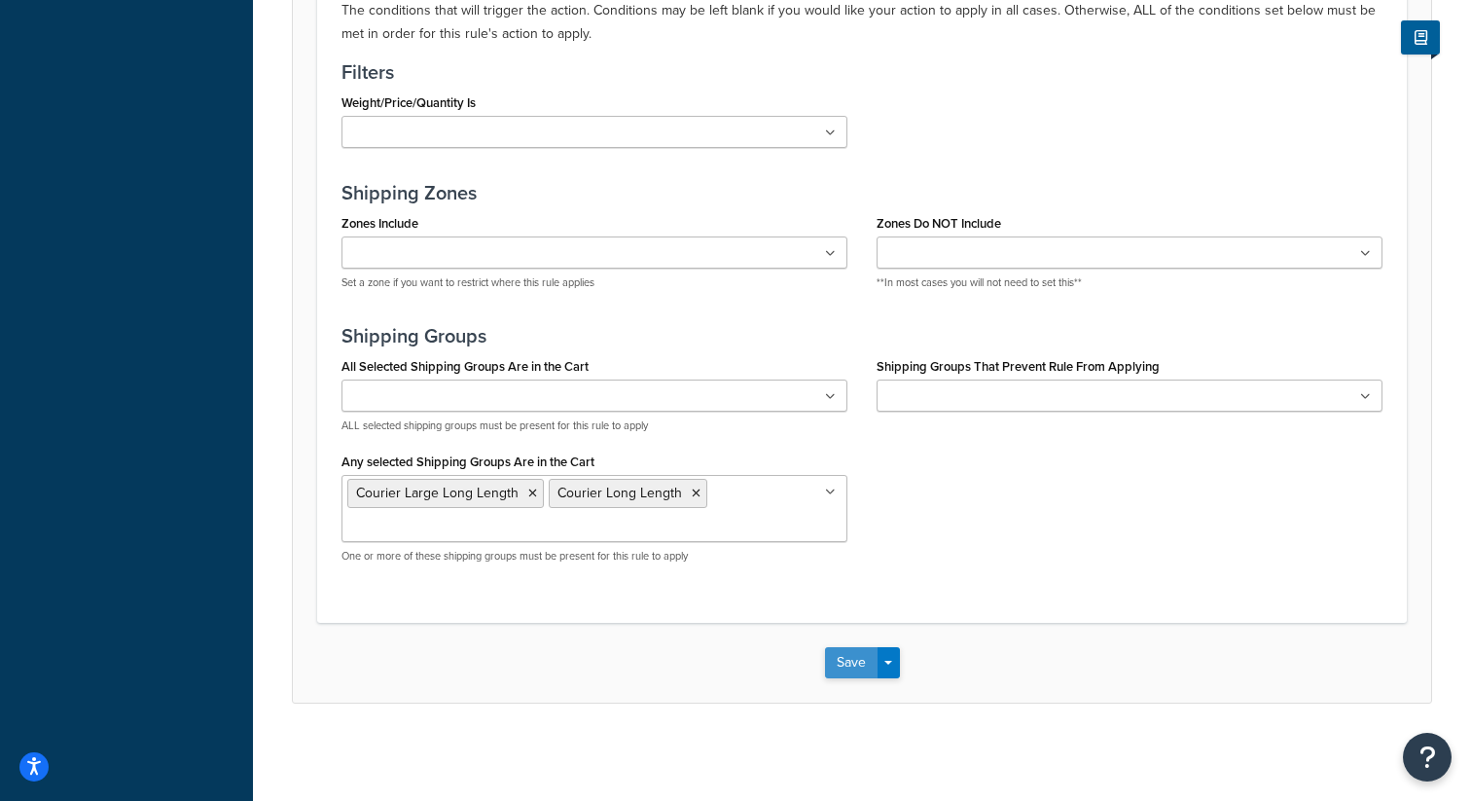
click at [855, 655] on button "Save" at bounding box center [851, 662] width 53 height 31
